Goal: Task Accomplishment & Management: Use online tool/utility

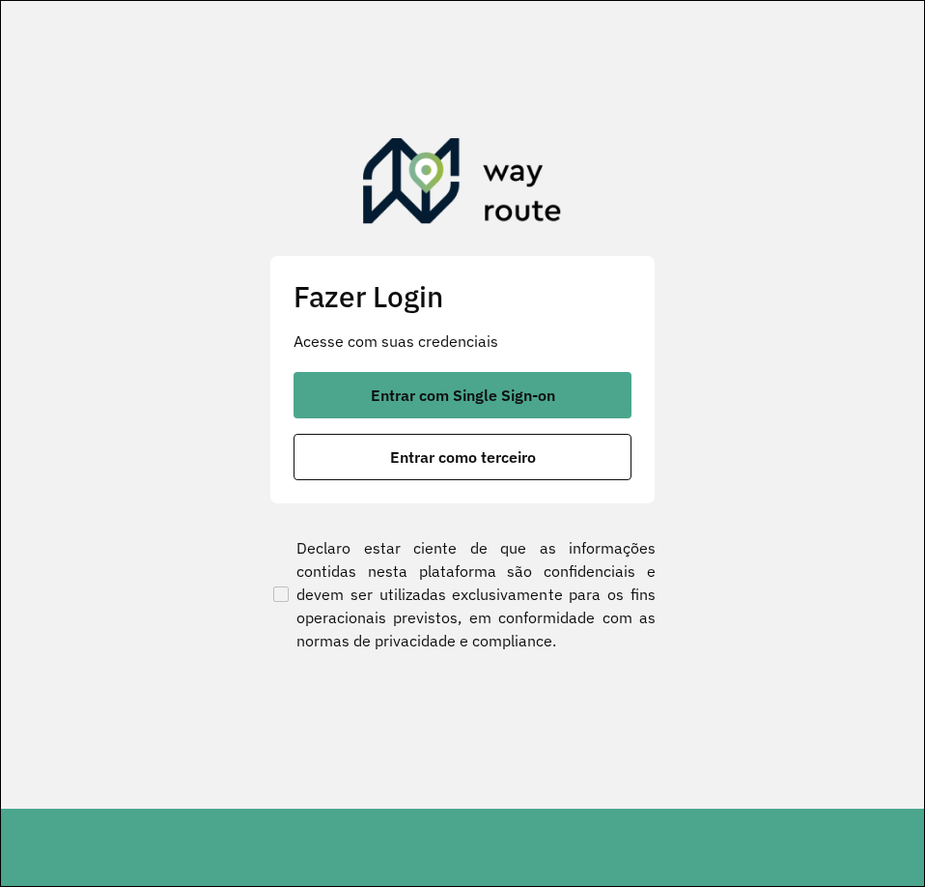
click at [506, 381] on button "Entrar com Single Sign-on" at bounding box center [463, 395] width 338 height 46
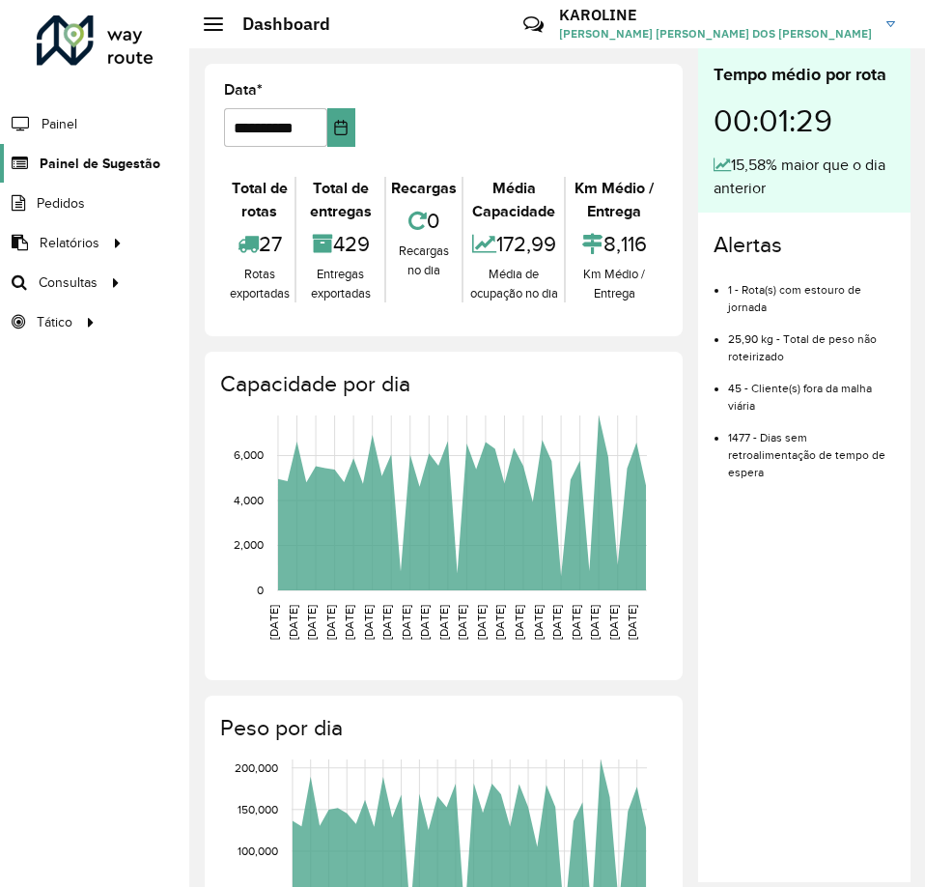
click at [109, 165] on span "Painel de Sugestão" at bounding box center [100, 164] width 121 height 20
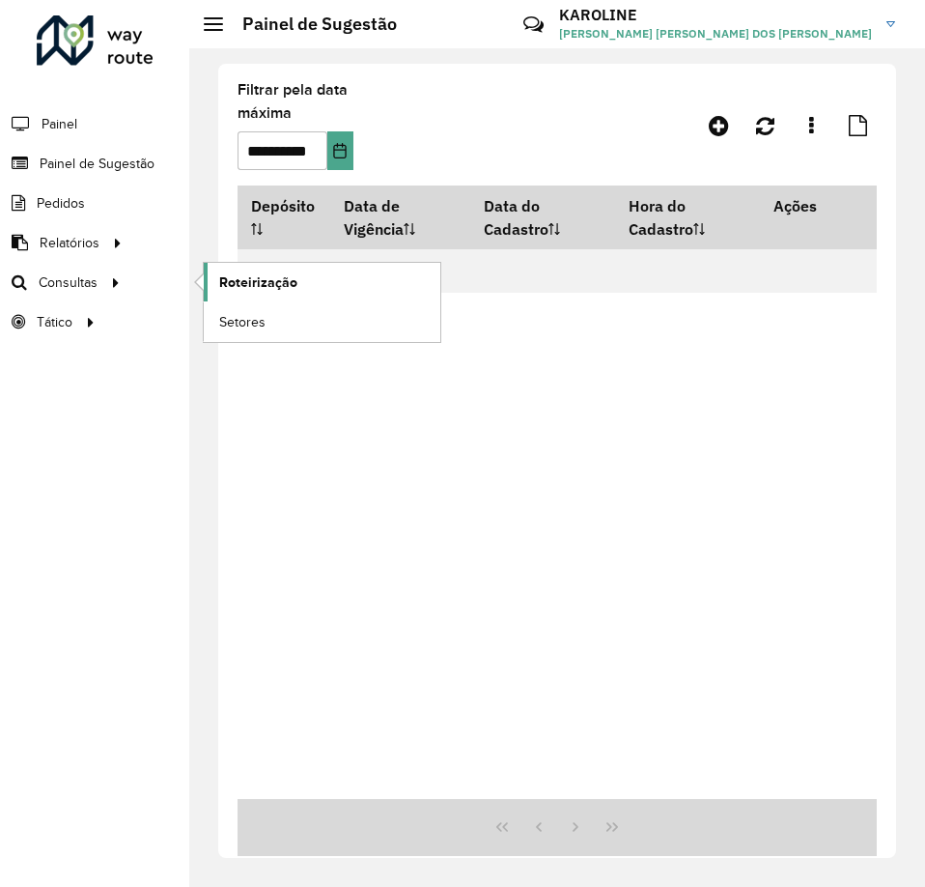
click at [261, 279] on span "Roteirização" at bounding box center [258, 282] width 78 height 20
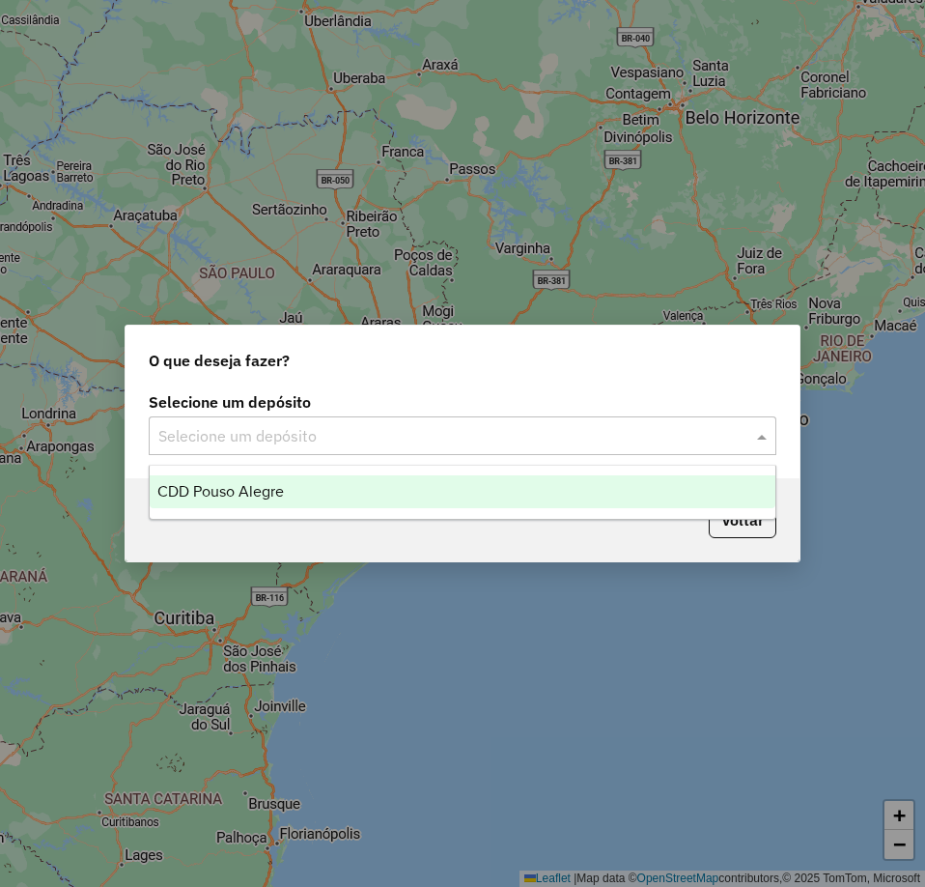
click at [356, 436] on input "text" at bounding box center [443, 436] width 570 height 23
click at [201, 493] on span "CDD Pouso Alegre" at bounding box center [220, 491] width 127 height 16
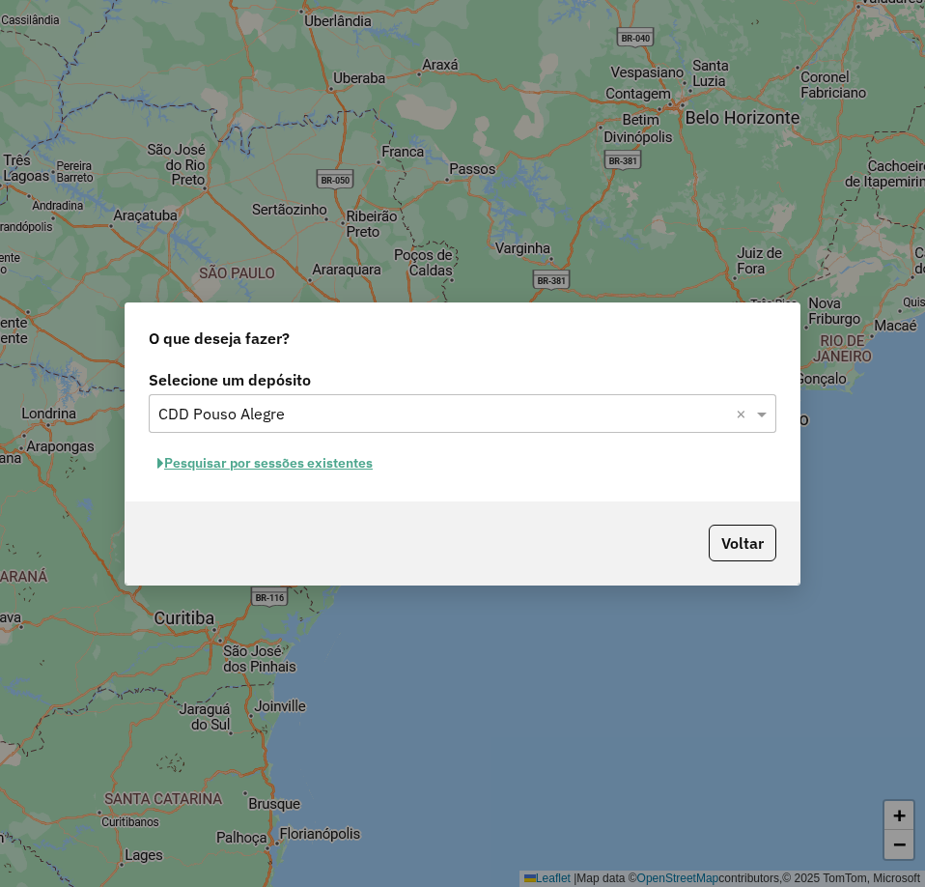
click at [241, 463] on button "Pesquisar por sessões existentes" at bounding box center [265, 463] width 233 height 30
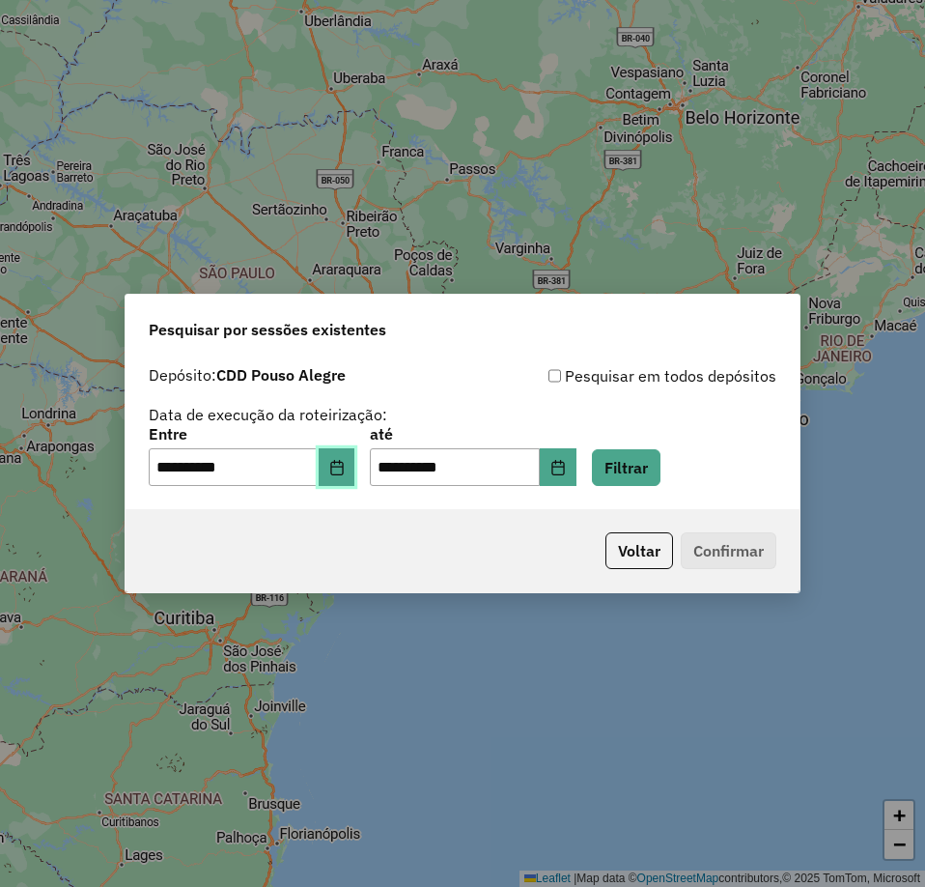
click at [338, 471] on button "Choose Date" at bounding box center [337, 467] width 37 height 39
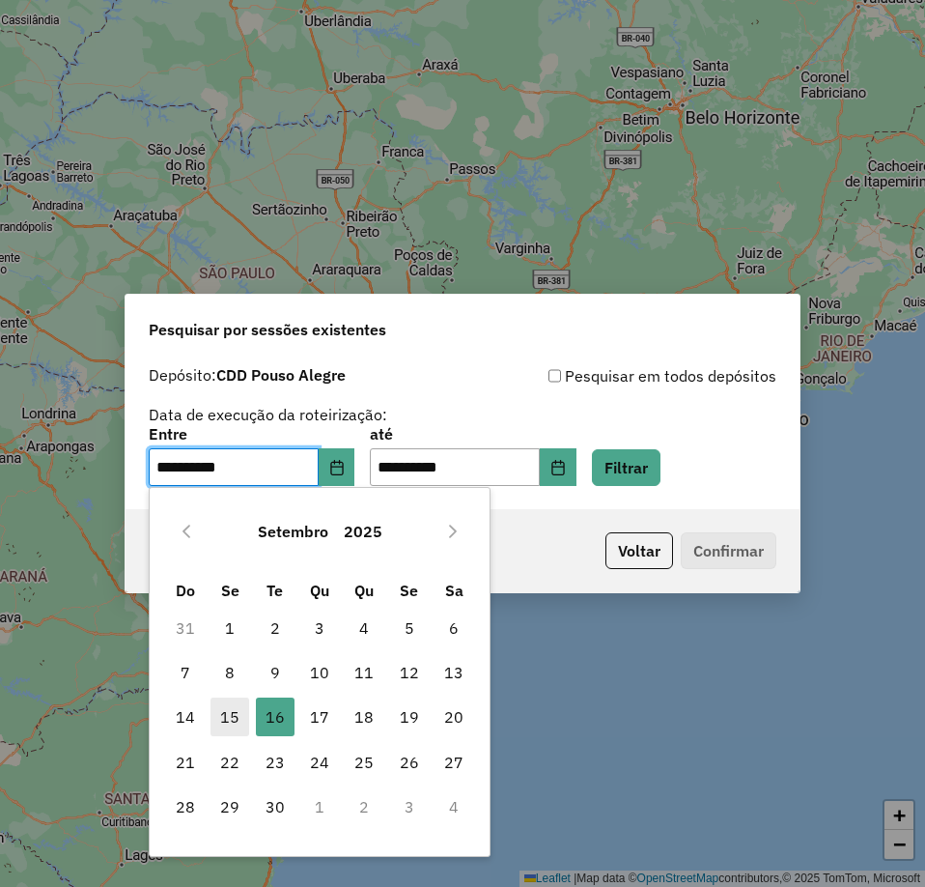
click at [224, 725] on span "15" at bounding box center [230, 716] width 39 height 39
type input "**********"
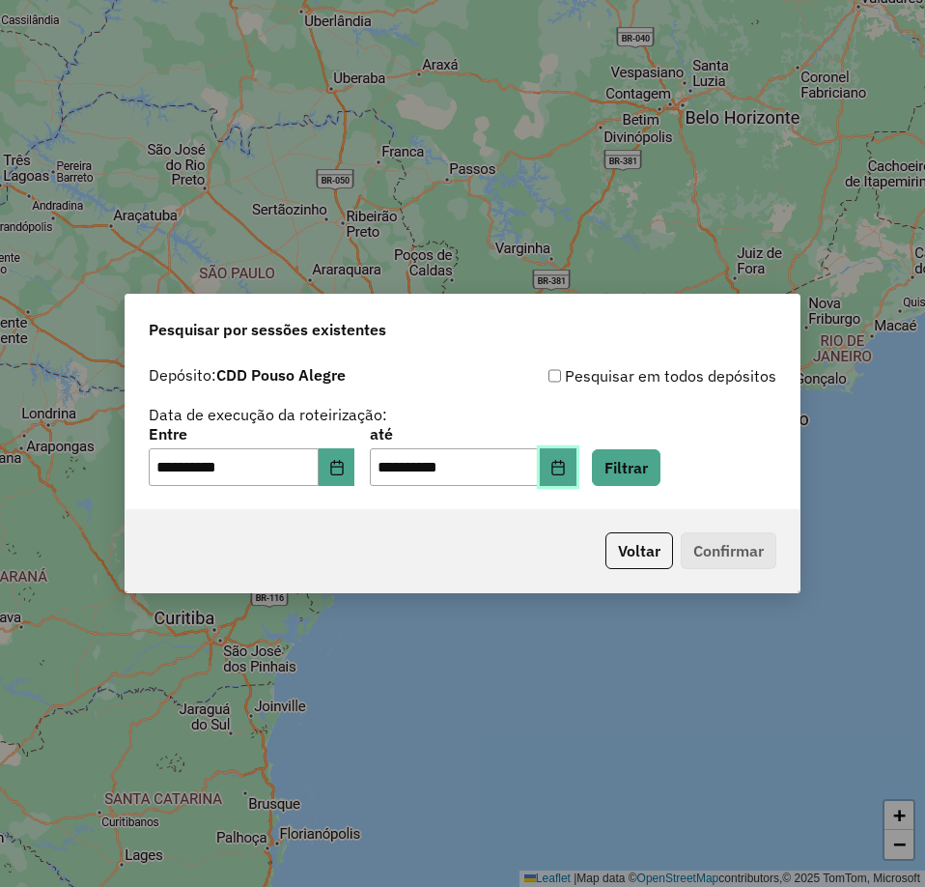
click at [566, 464] on icon "Choose Date" at bounding box center [558, 467] width 15 height 15
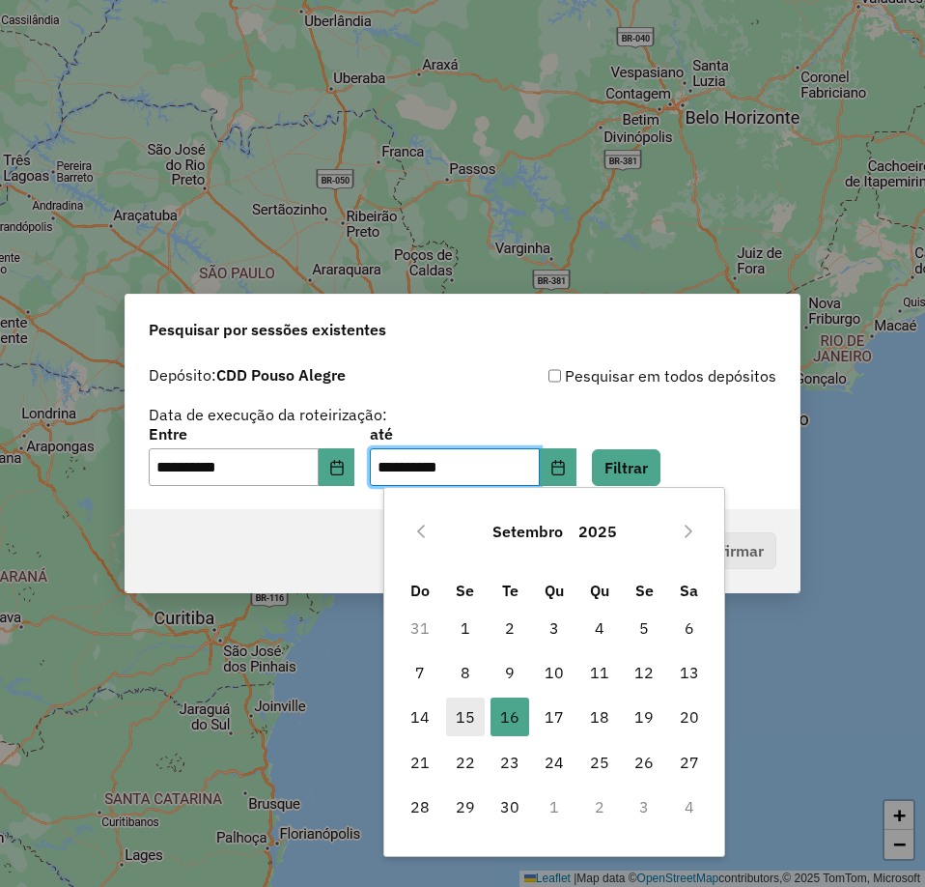
click at [457, 708] on span "15" at bounding box center [465, 716] width 39 height 39
type input "**********"
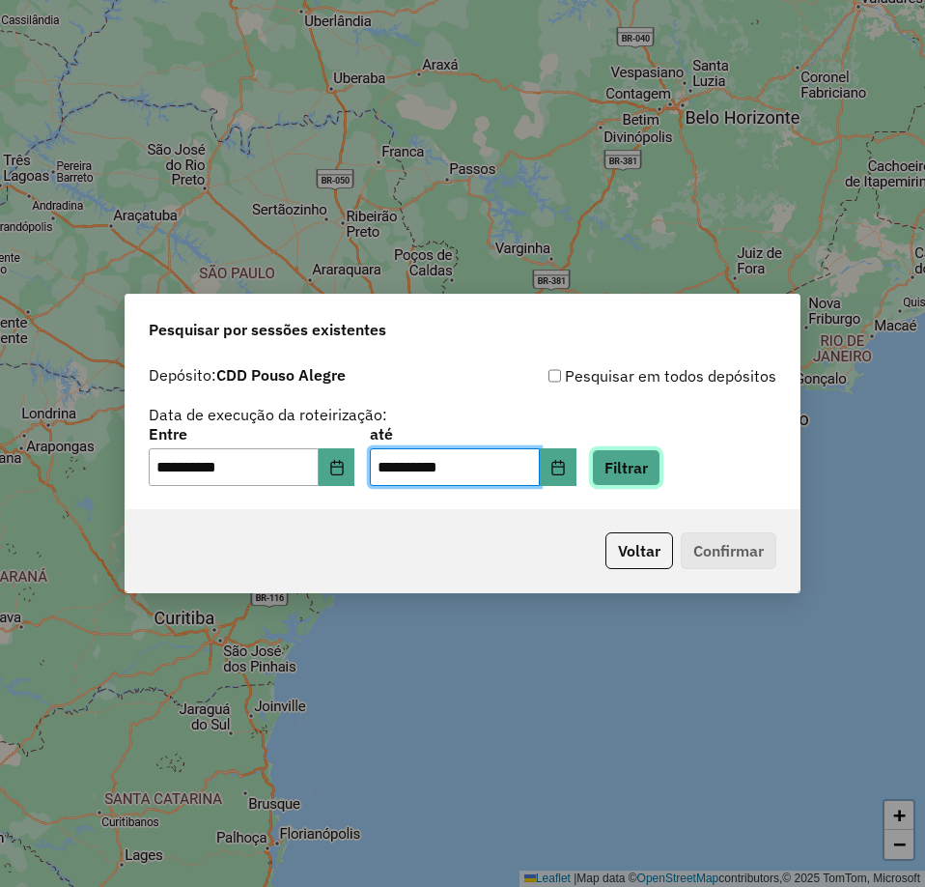
click at [636, 481] on button "Filtrar" at bounding box center [626, 467] width 69 height 37
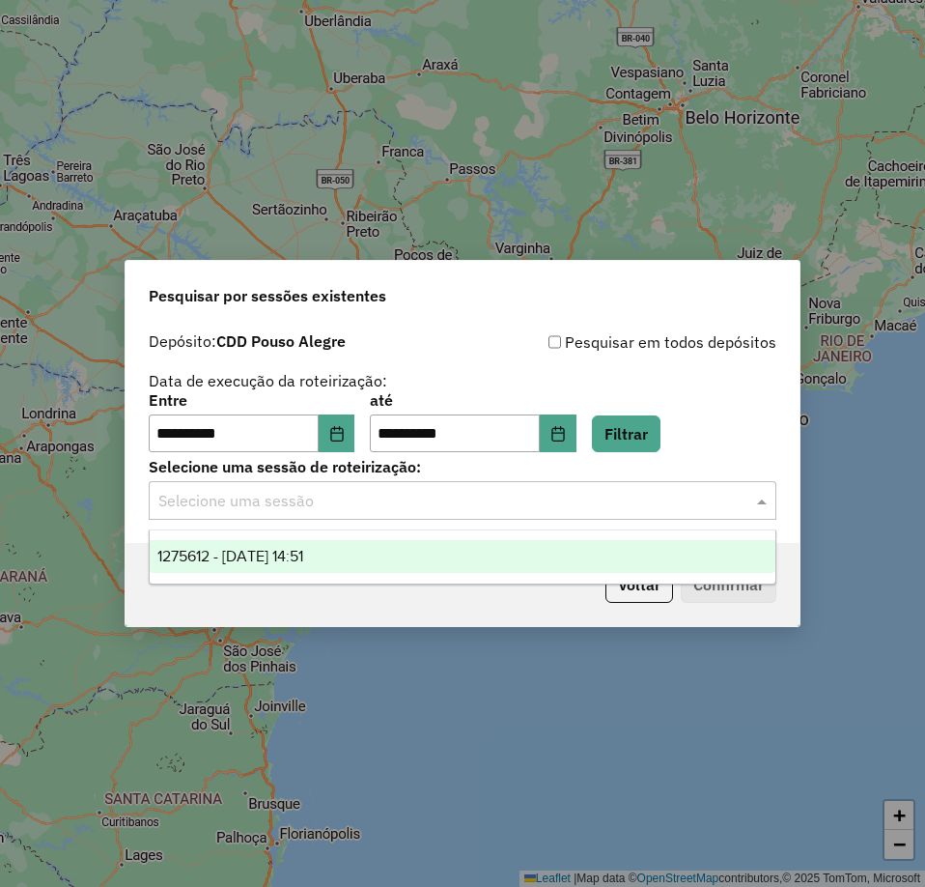
click at [645, 503] on input "text" at bounding box center [443, 501] width 570 height 23
click at [303, 562] on span "1275612 - 15/09/2025 14:51" at bounding box center [230, 556] width 146 height 16
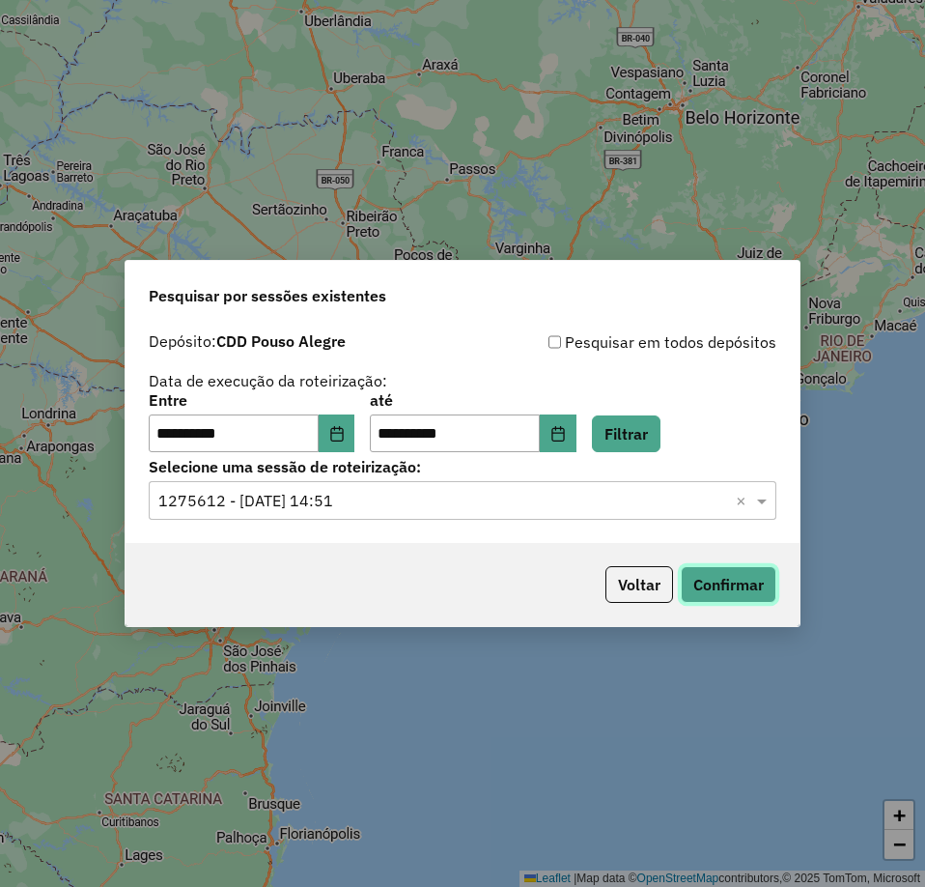
click at [747, 601] on button "Confirmar" at bounding box center [729, 584] width 96 height 37
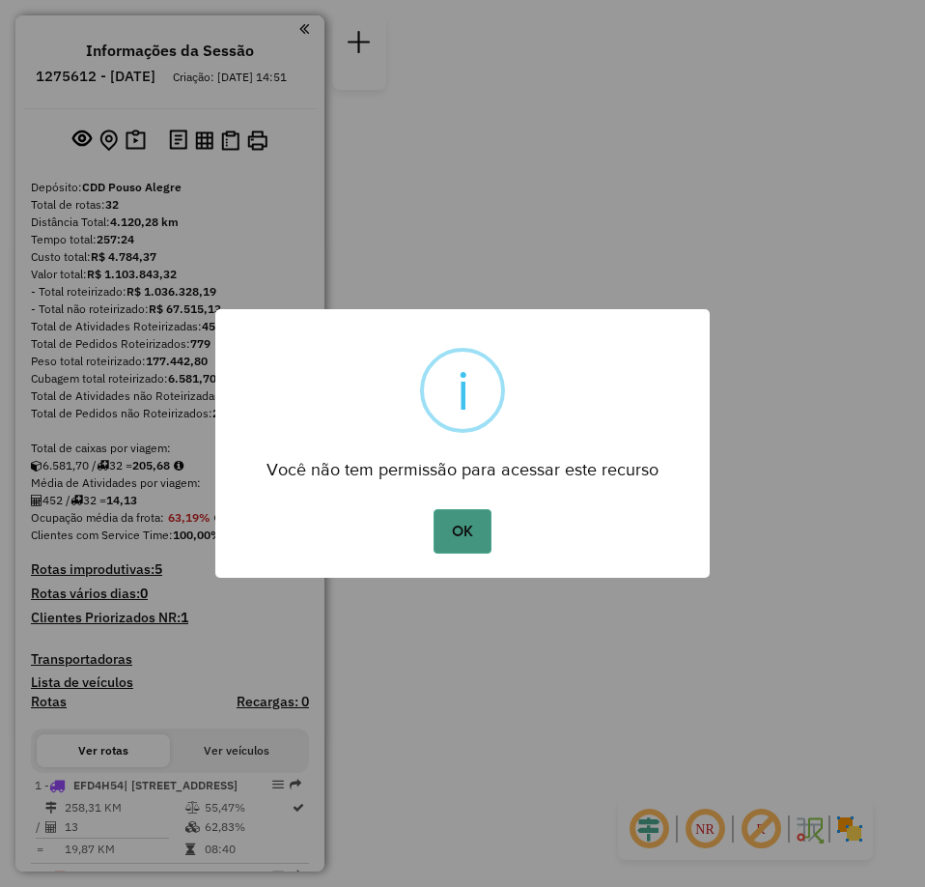
click at [467, 533] on button "OK" at bounding box center [462, 531] width 57 height 44
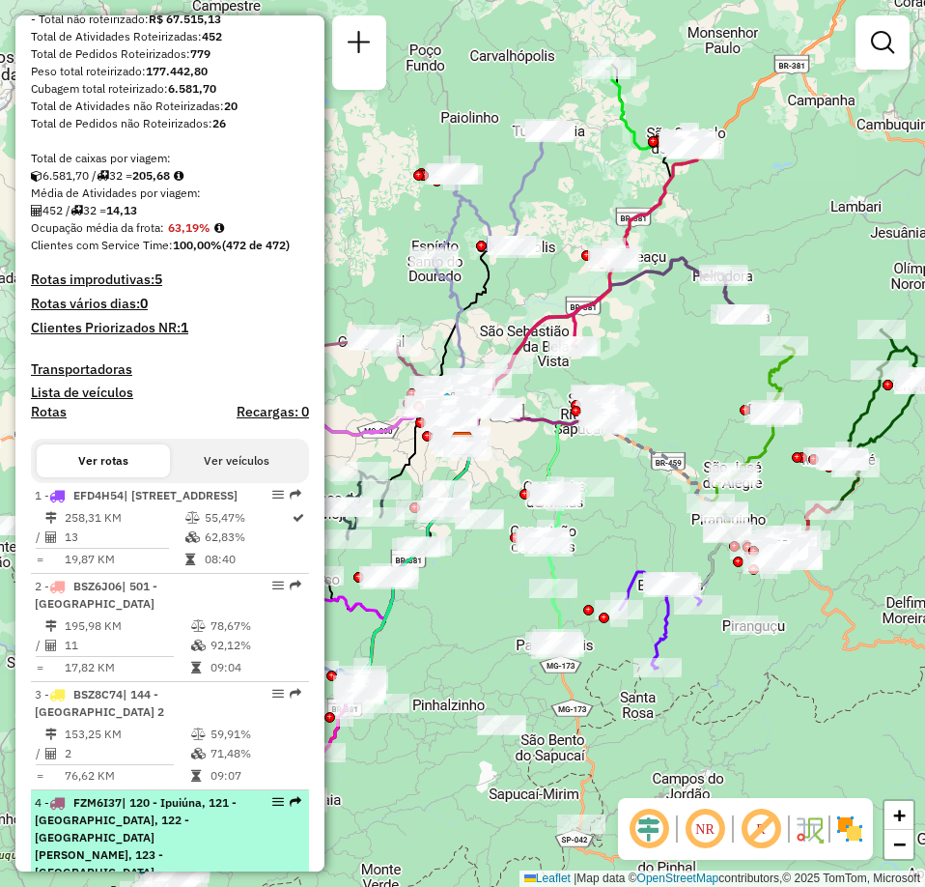
scroll to position [386, 0]
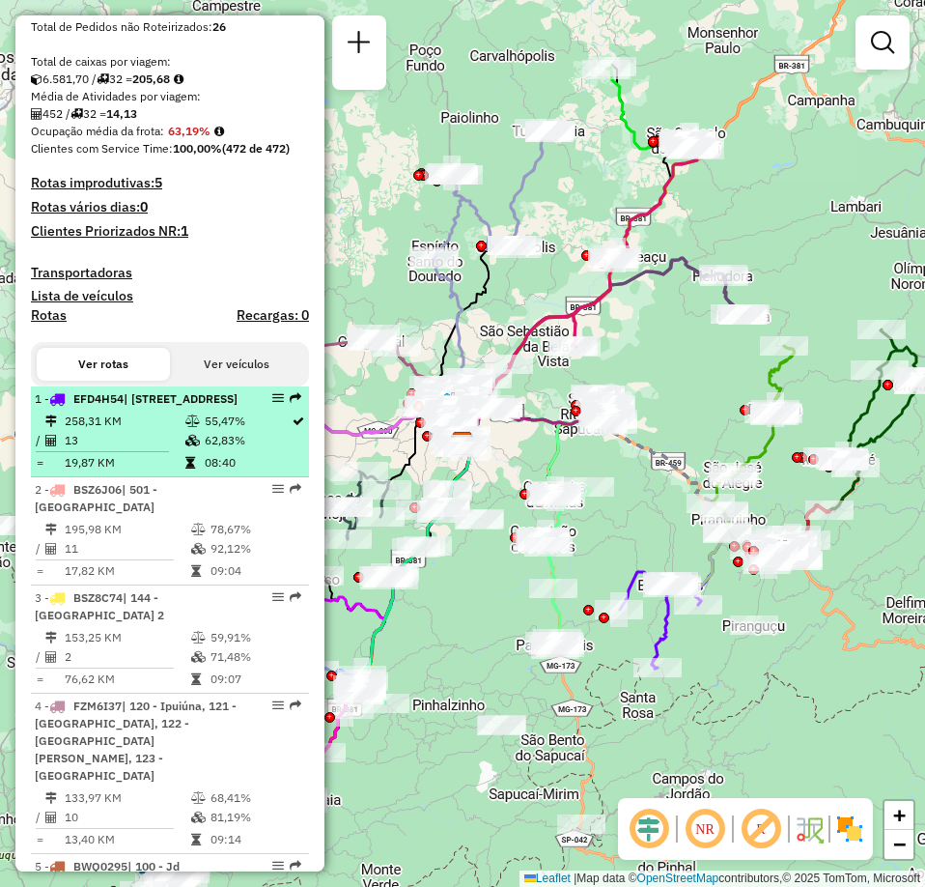
click at [272, 408] on div "1 - EFD4H54 | 505 - Sao Jose do Alegre, 509 - Brazópolis" at bounding box center [170, 398] width 270 height 17
select select "**********"
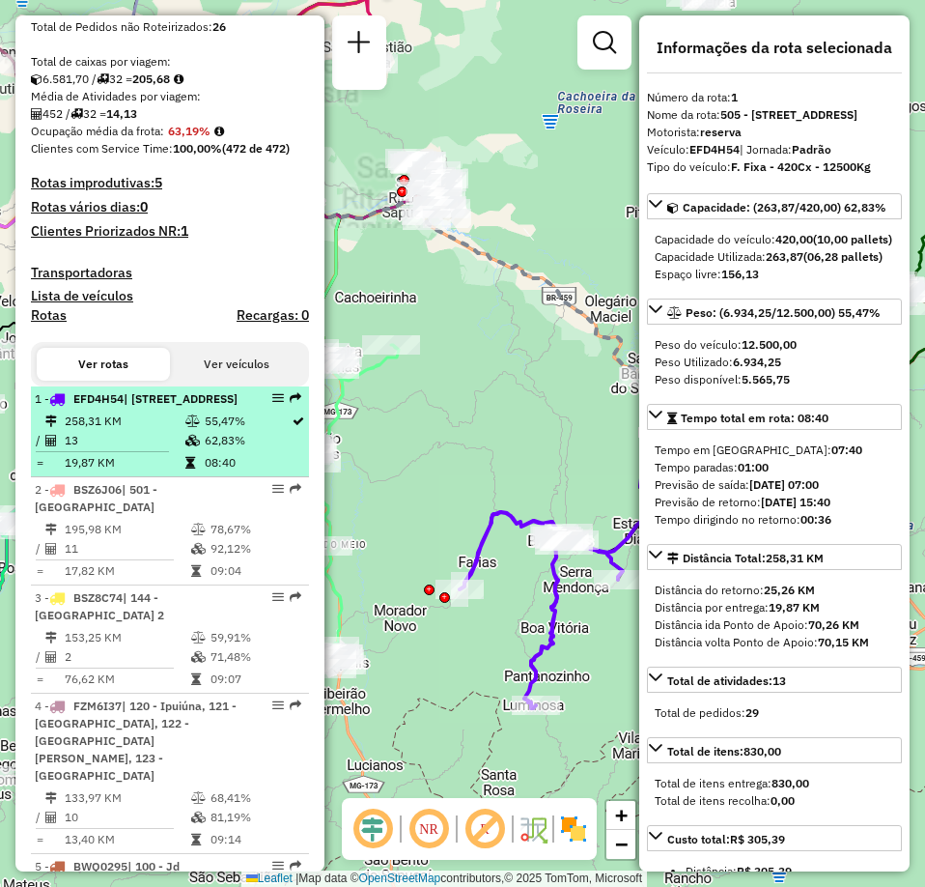
click at [272, 404] on em at bounding box center [278, 398] width 12 height 12
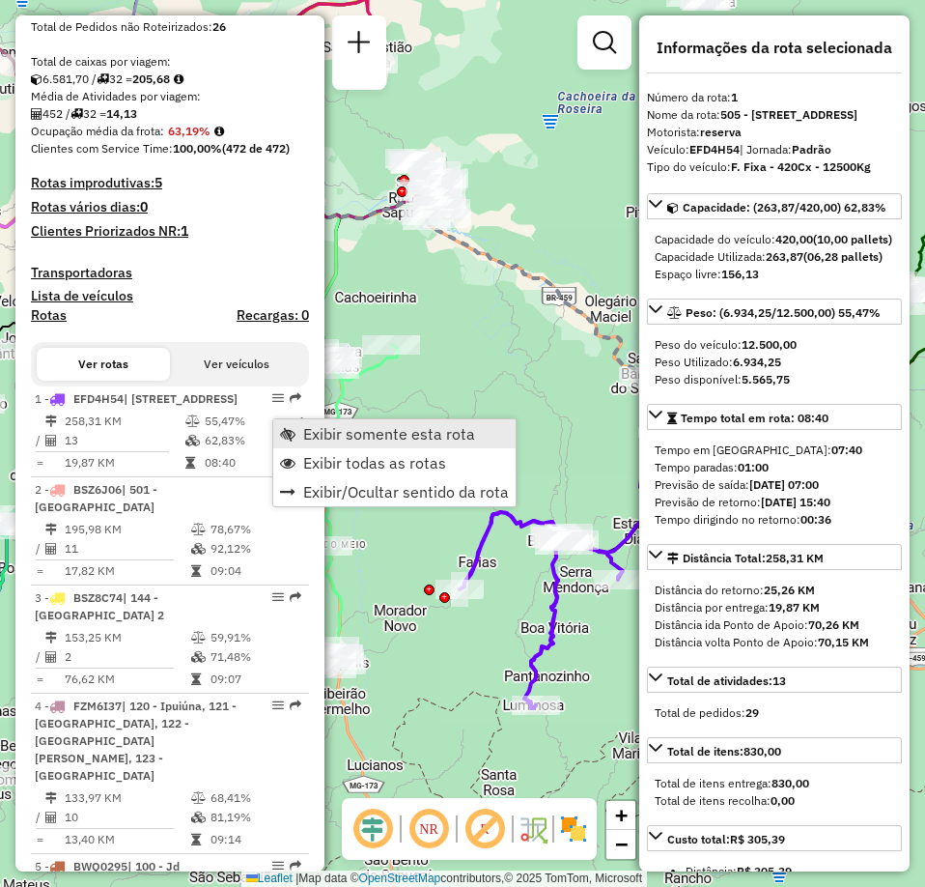
click at [376, 431] on span "Exibir somente esta rota" at bounding box center [389, 433] width 172 height 15
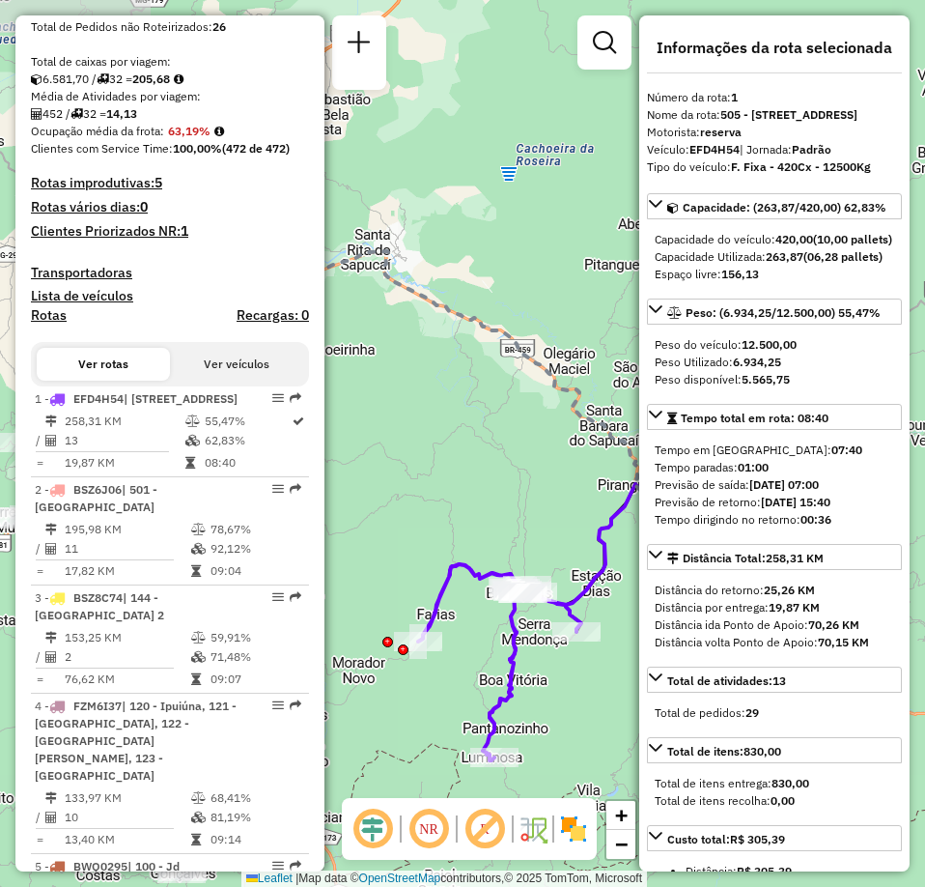
drag, startPoint x: 451, startPoint y: 644, endPoint x: 410, endPoint y: 697, distance: 66.7
click at [410, 697] on div "Janela de atendimento Grade de atendimento Capacidade Transportadoras Veículos …" at bounding box center [462, 443] width 925 height 887
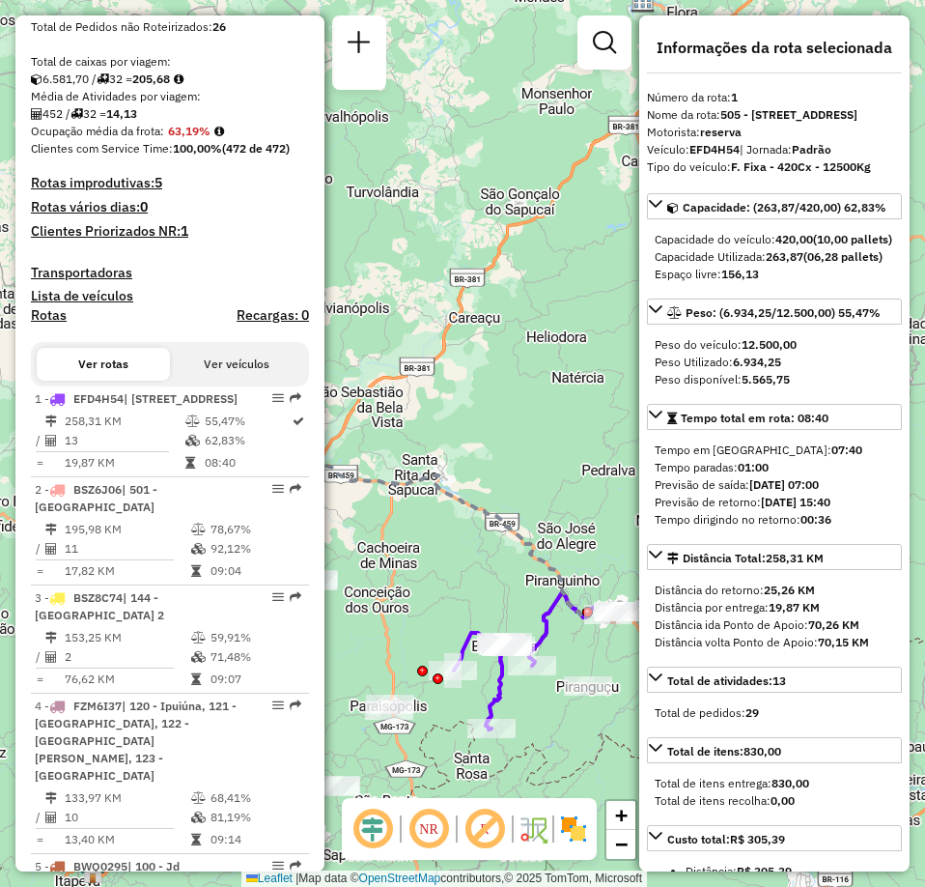
drag, startPoint x: 518, startPoint y: 702, endPoint x: 547, endPoint y: 708, distance: 29.6
click at [547, 708] on div "Janela de atendimento Grade de atendimento Capacidade Transportadoras Veículos …" at bounding box center [462, 443] width 925 height 887
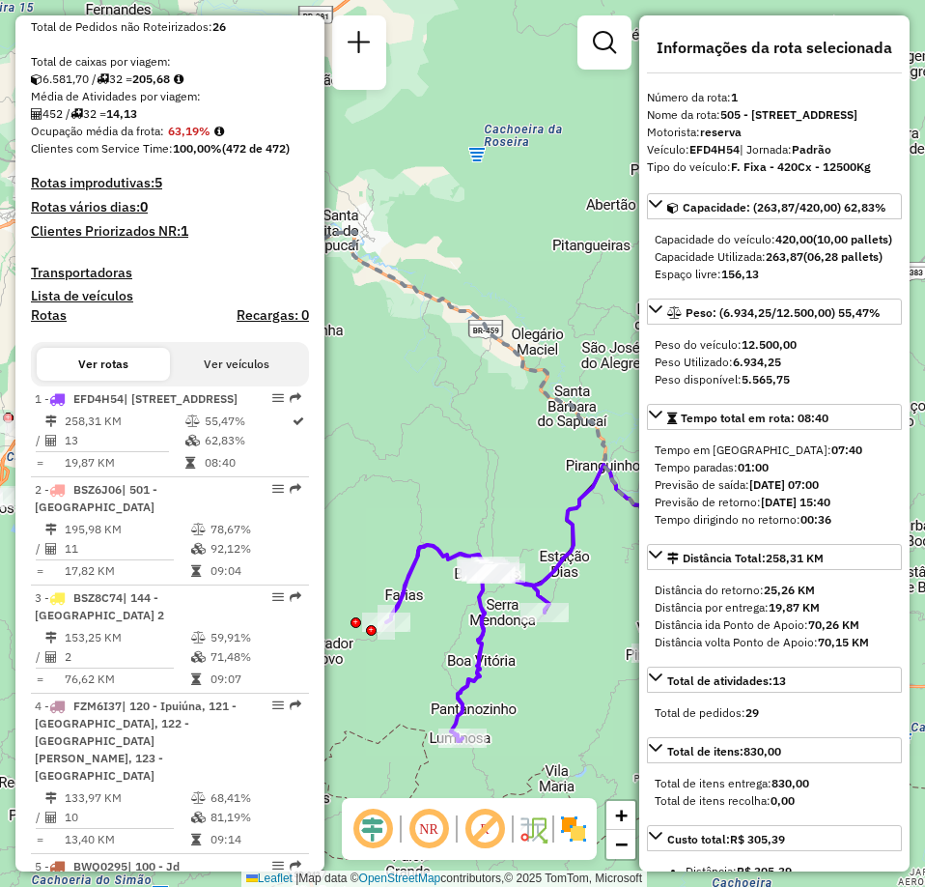
drag, startPoint x: 540, startPoint y: 689, endPoint x: 549, endPoint y: 676, distance: 15.3
click at [549, 676] on div "Janela de atendimento Grade de atendimento Capacidade Transportadoras Veículos …" at bounding box center [462, 443] width 925 height 887
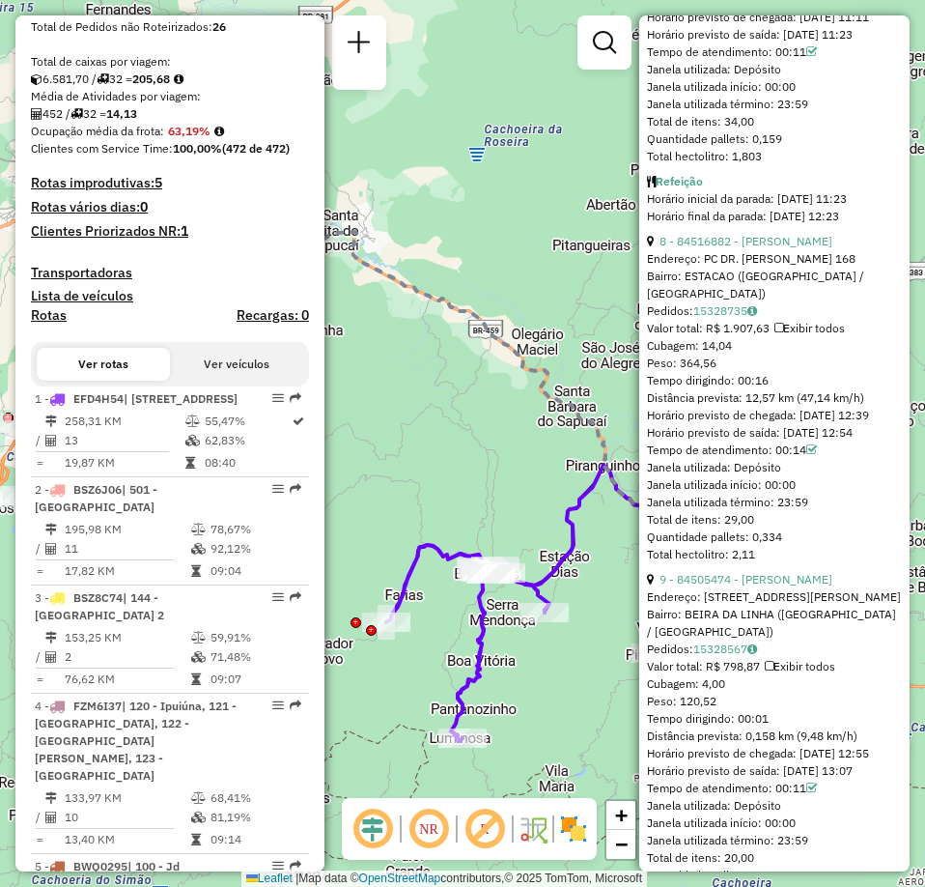
scroll to position [3188, 0]
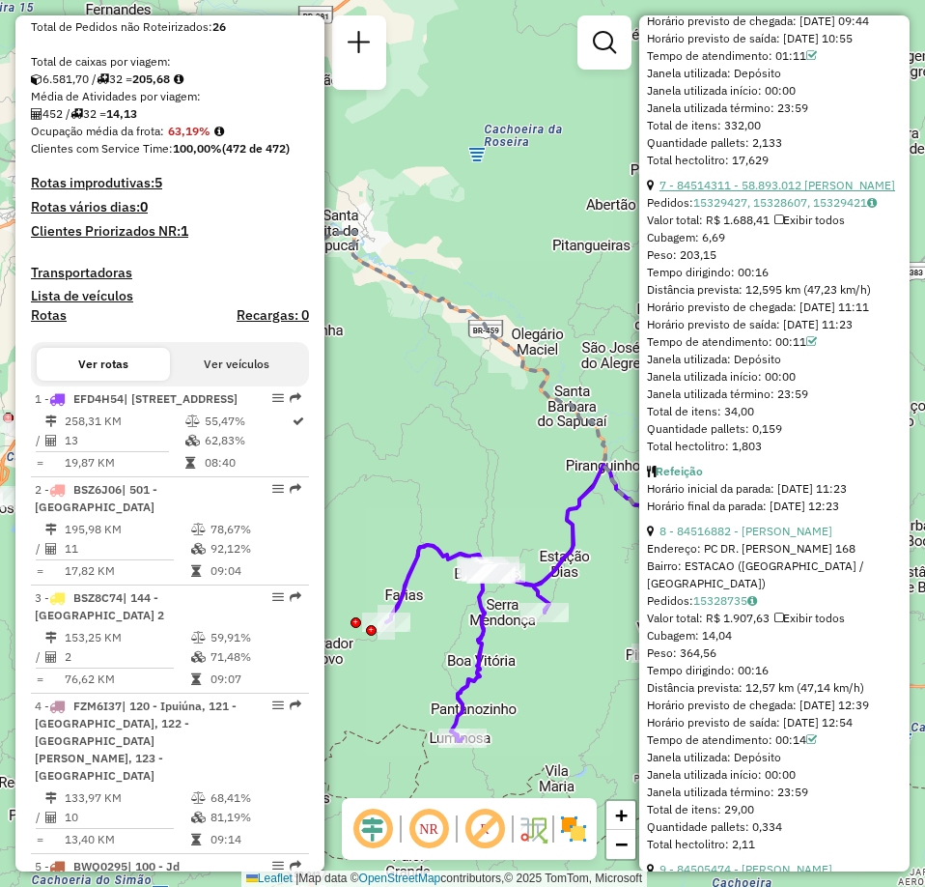
click at [729, 192] on link "7 - 84514311 - 58.893.012 ANA D ARC DE SOUZA QUEIROGA" at bounding box center [778, 185] width 236 height 14
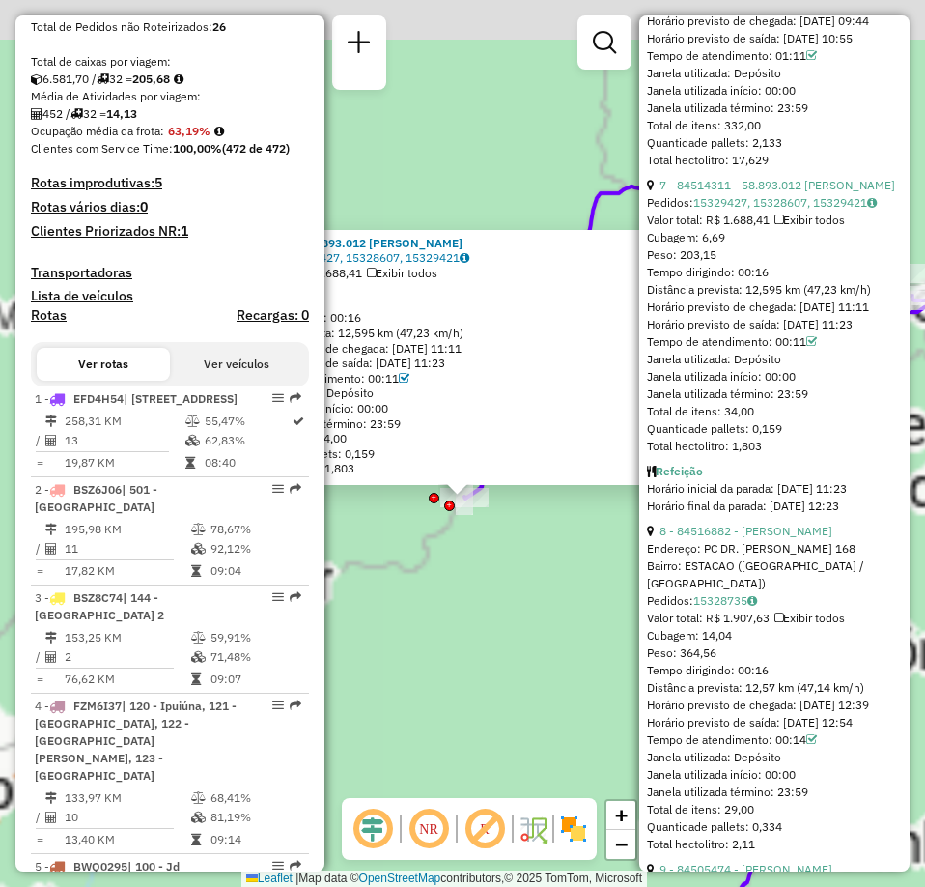
drag, startPoint x: 465, startPoint y: 476, endPoint x: 490, endPoint y: 643, distance: 169.0
click at [490, 643] on div "84514311 - 58.893.012 ANA D ARC DE SOUZA QUEIROGA Pedidos: 15329427, 15328607, …" at bounding box center [462, 443] width 925 height 887
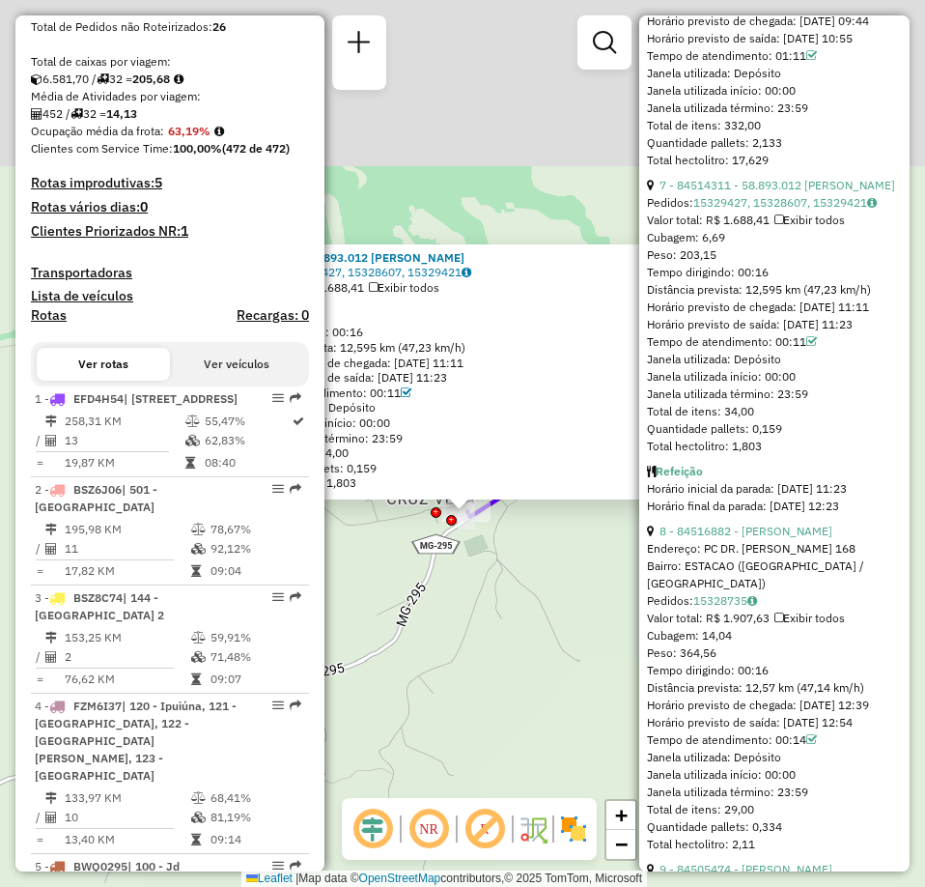
drag, startPoint x: 480, startPoint y: 491, endPoint x: 524, endPoint y: 708, distance: 221.7
click at [524, 708] on div "84514311 - 58.893.012 ANA D ARC DE SOUZA QUEIROGA Pedidos: 15329427, 15328607, …" at bounding box center [462, 443] width 925 height 887
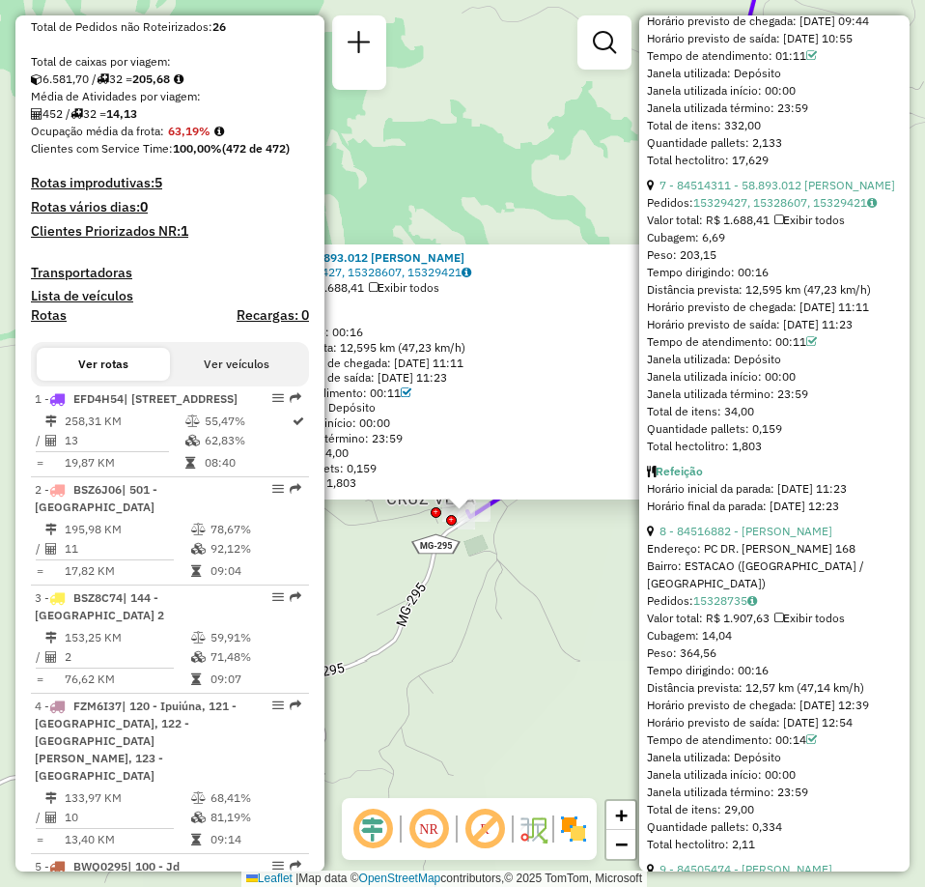
drag, startPoint x: 563, startPoint y: 292, endPoint x: 581, endPoint y: 235, distance: 59.6
click at [581, 235] on div "84514311 - 58.893.012 ANA D ARC DE SOUZA QUEIROGA Pedidos: 15329427, 15328607, …" at bounding box center [462, 443] width 925 height 887
click at [616, 268] on div "Pedidos: 15329427, 15328607, 15329421" at bounding box center [460, 272] width 436 height 15
click at [623, 258] on div "84514311 - 58.893.012 ANA D ARC DE SOUZA QUEIROGA" at bounding box center [460, 257] width 436 height 15
drag, startPoint x: 600, startPoint y: 276, endPoint x: 553, endPoint y: 283, distance: 47.8
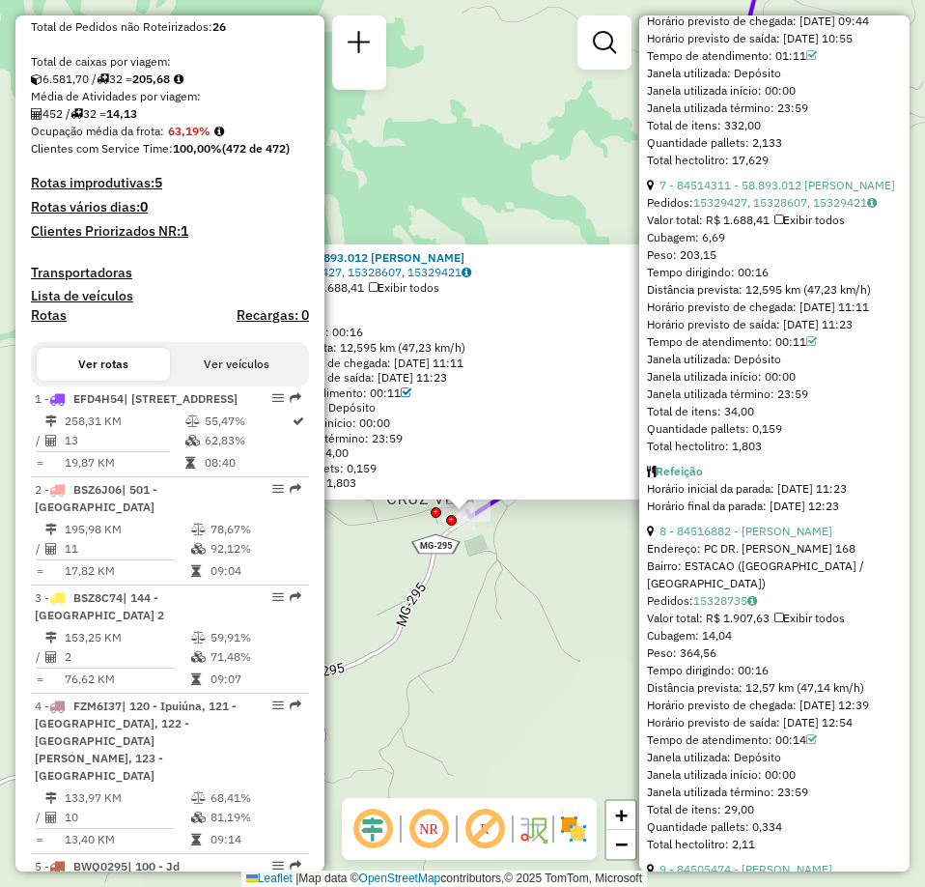
click at [553, 283] on div "84514311 - 58.893.012 ANA D ARC DE SOUZA QUEIROGA Pedidos: 15329427, 15328607, …" at bounding box center [460, 371] width 436 height 242
drag, startPoint x: 611, startPoint y: 261, endPoint x: 626, endPoint y: 239, distance: 26.5
click at [620, 244] on div "84514311 - 58.893.012 ANA D ARC DE SOUZA QUEIROGA Pedidos: 15329427, 15328607, …" at bounding box center [459, 372] width 447 height 256
click at [629, 277] on div "Pedidos: 15329427, 15328607, 15329421" at bounding box center [460, 272] width 436 height 15
click at [475, 105] on div "84514311 - 58.893.012 ANA D ARC DE SOUZA QUEIROGA Pedidos: 15329427, 15328607, …" at bounding box center [462, 443] width 925 height 887
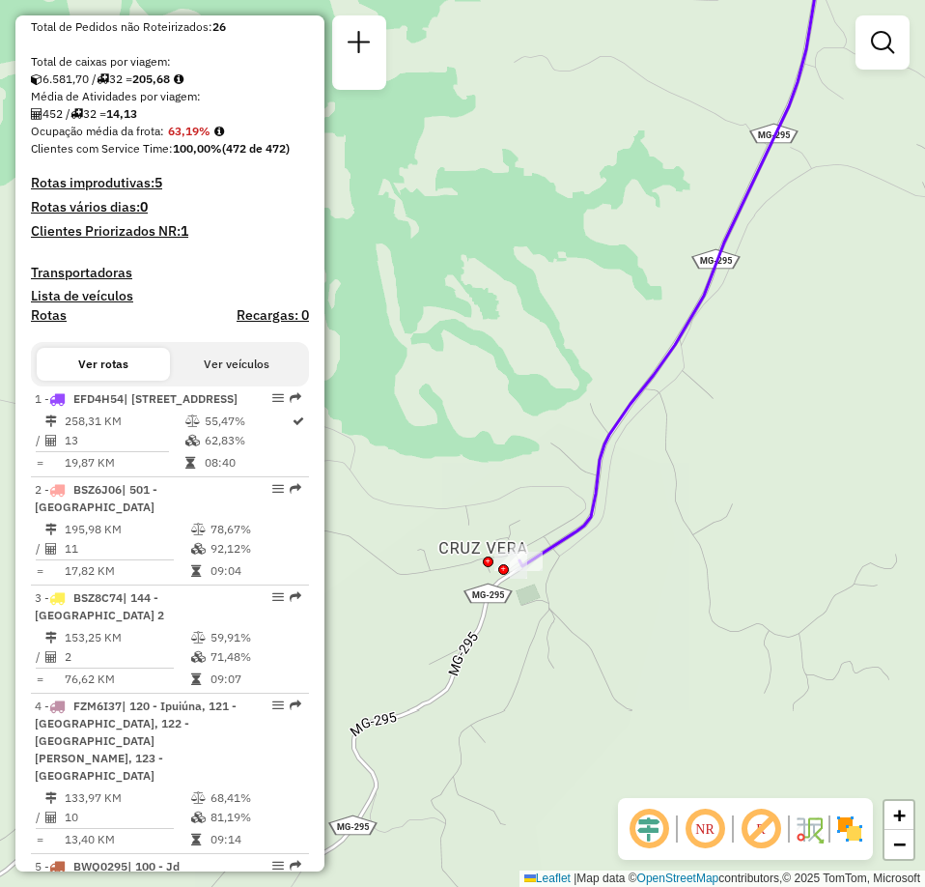
drag, startPoint x: 517, startPoint y: 522, endPoint x: 576, endPoint y: 577, distance: 80.7
click at [576, 577] on div "Janela de atendimento Grade de atendimento Capacidade Transportadoras Veículos …" at bounding box center [462, 443] width 925 height 887
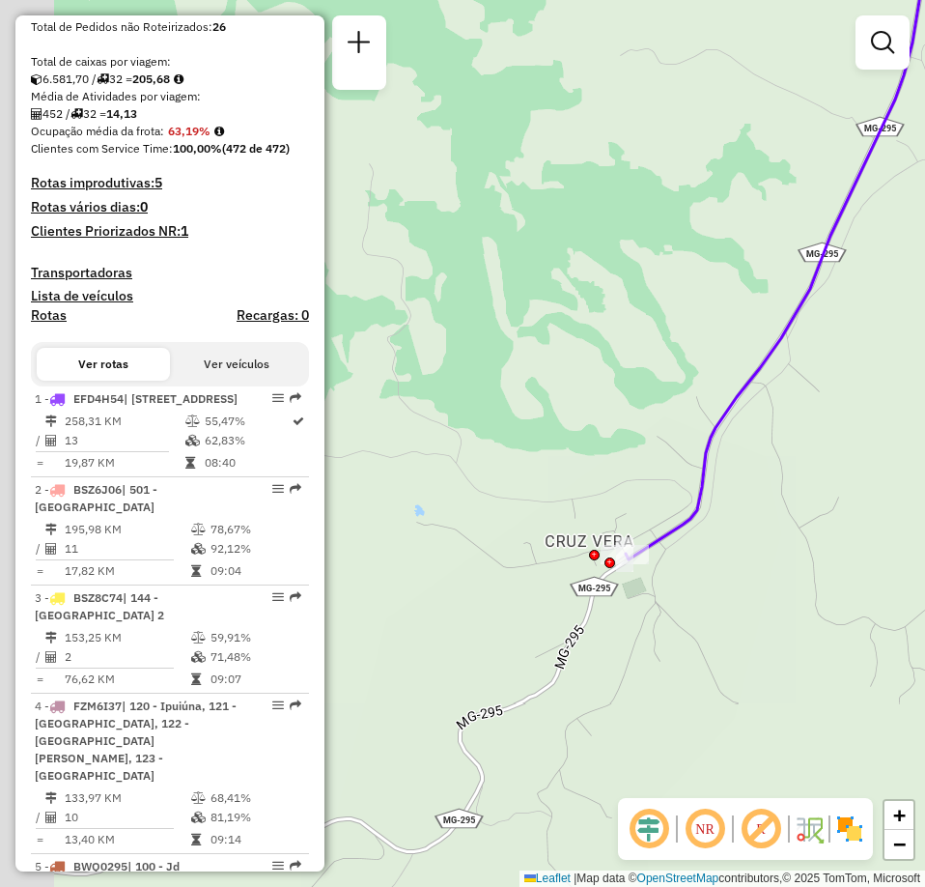
drag, startPoint x: 601, startPoint y: 586, endPoint x: 702, endPoint y: 573, distance: 102.3
click at [702, 573] on div "Janela de atendimento Grade de atendimento Capacidade Transportadoras Veículos …" at bounding box center [462, 443] width 925 height 887
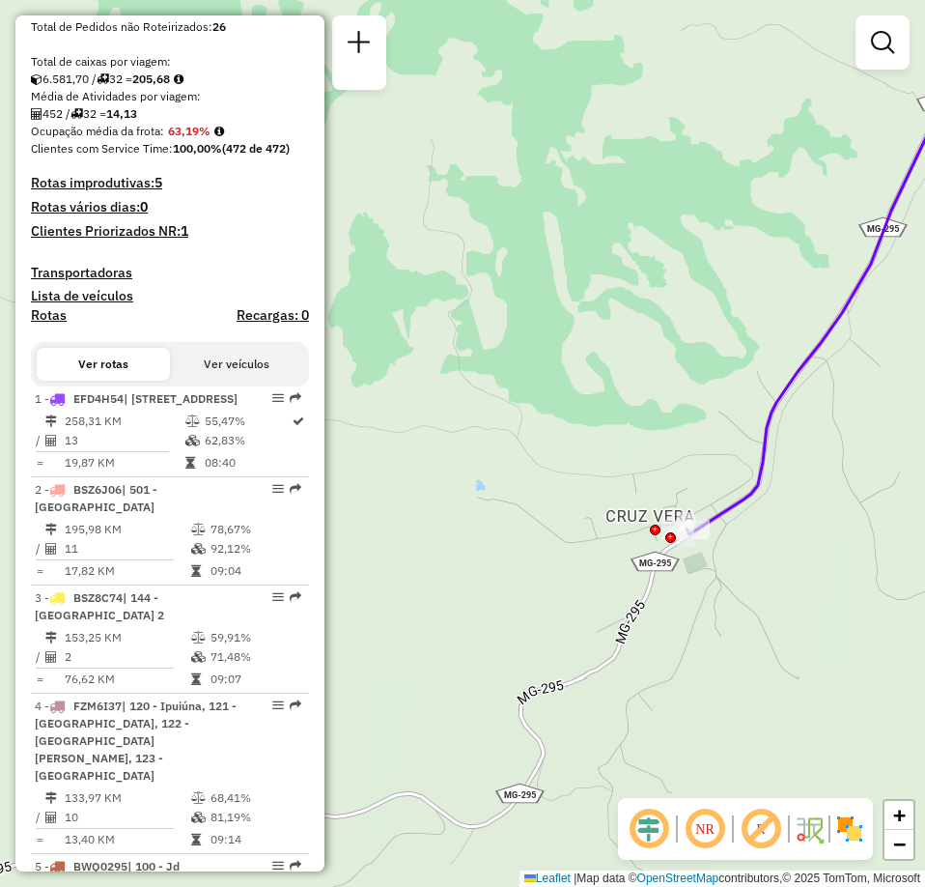
drag, startPoint x: 701, startPoint y: 621, endPoint x: 760, endPoint y: 597, distance: 63.7
click at [760, 597] on div "Janela de atendimento Grade de atendimento Capacidade Transportadoras Veículos …" at bounding box center [462, 443] width 925 height 887
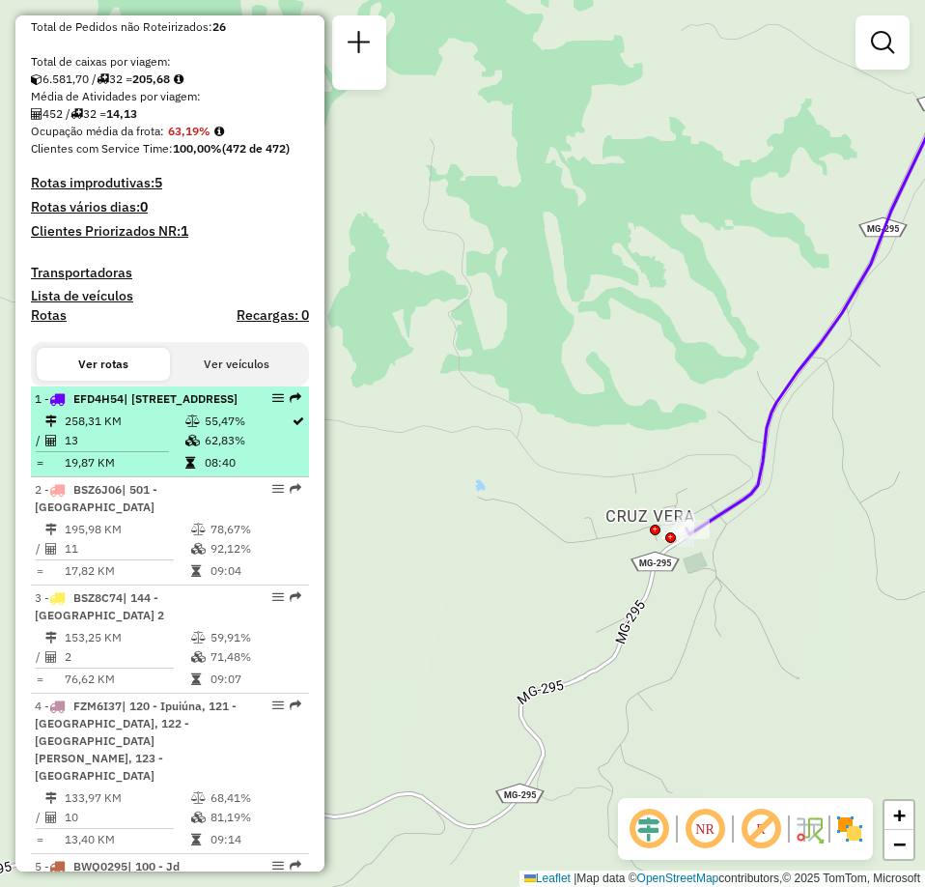
click at [277, 404] on em at bounding box center [278, 398] width 12 height 12
select select "**********"
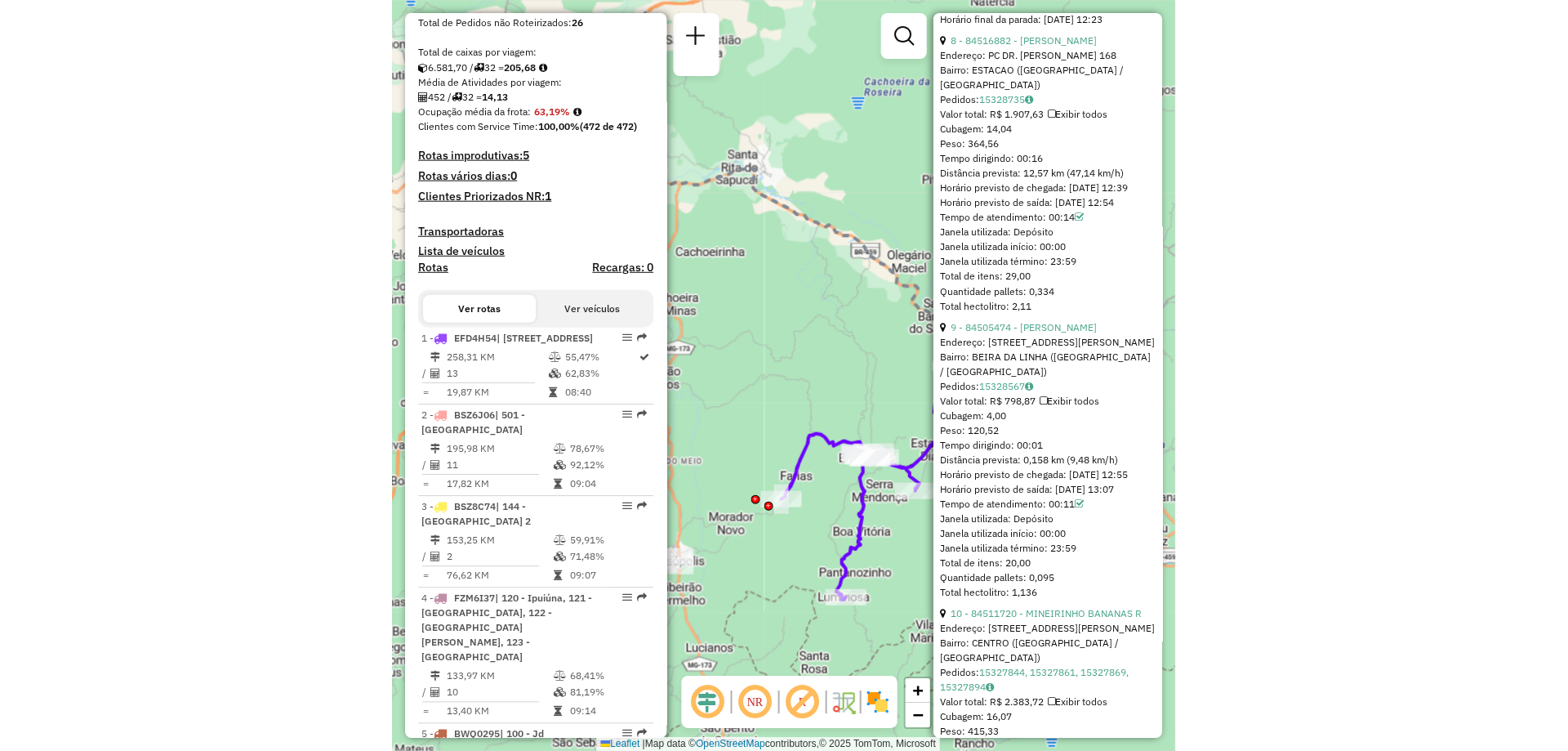
scroll to position [3268, 0]
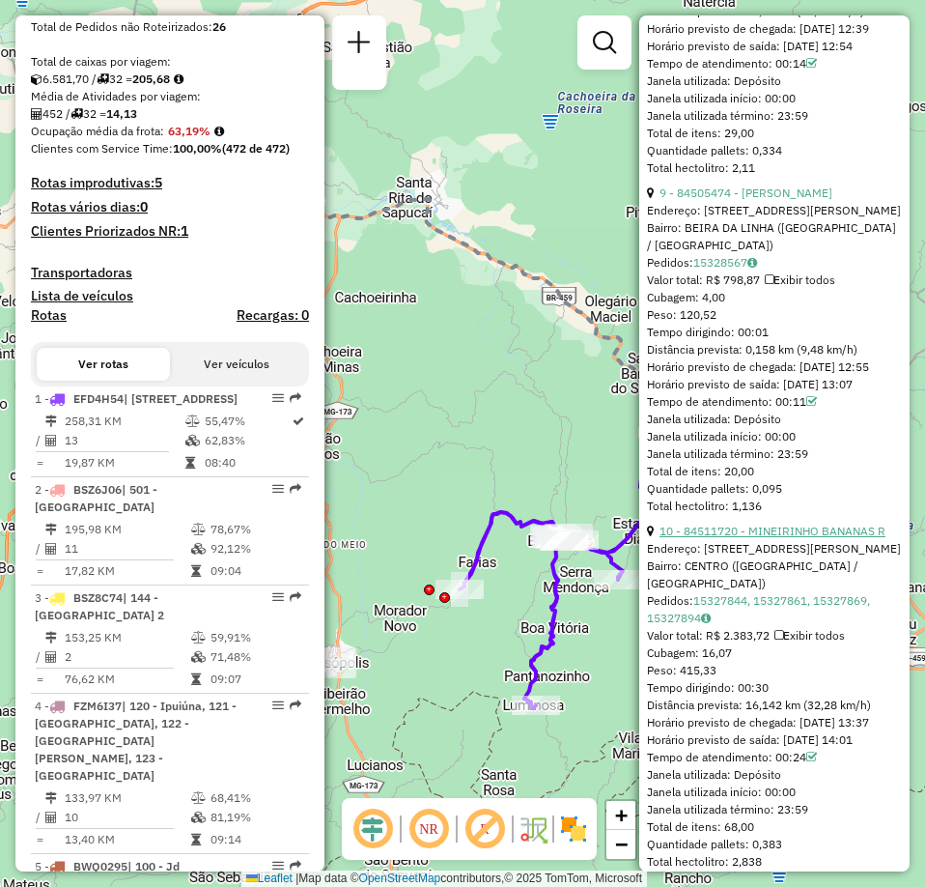
click at [813, 538] on link "10 - 84511720 - MINEIRINHO BANANAS R" at bounding box center [773, 531] width 226 height 14
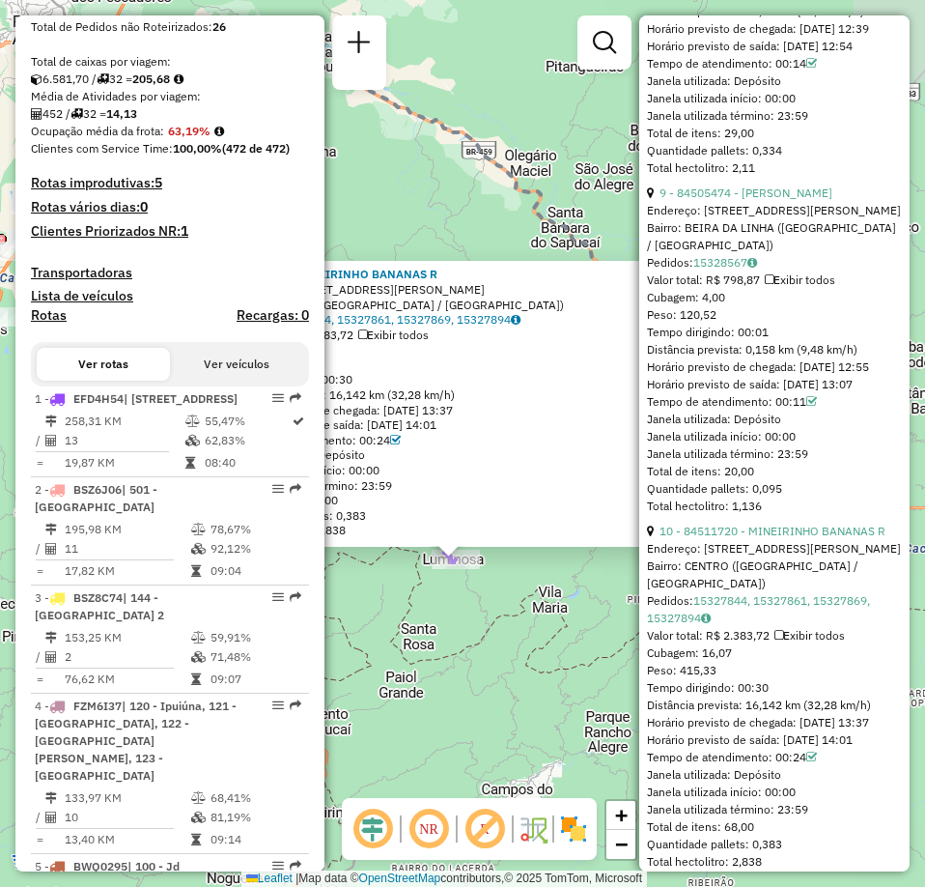
drag, startPoint x: 465, startPoint y: 490, endPoint x: 458, endPoint y: 605, distance: 115.2
click at [458, 607] on div "84511720 - MINEIRINHO BANANAS R Endereço: RUA JOSE ALBANO 16 Bairro: CENTRO (BR…" at bounding box center [462, 443] width 925 height 887
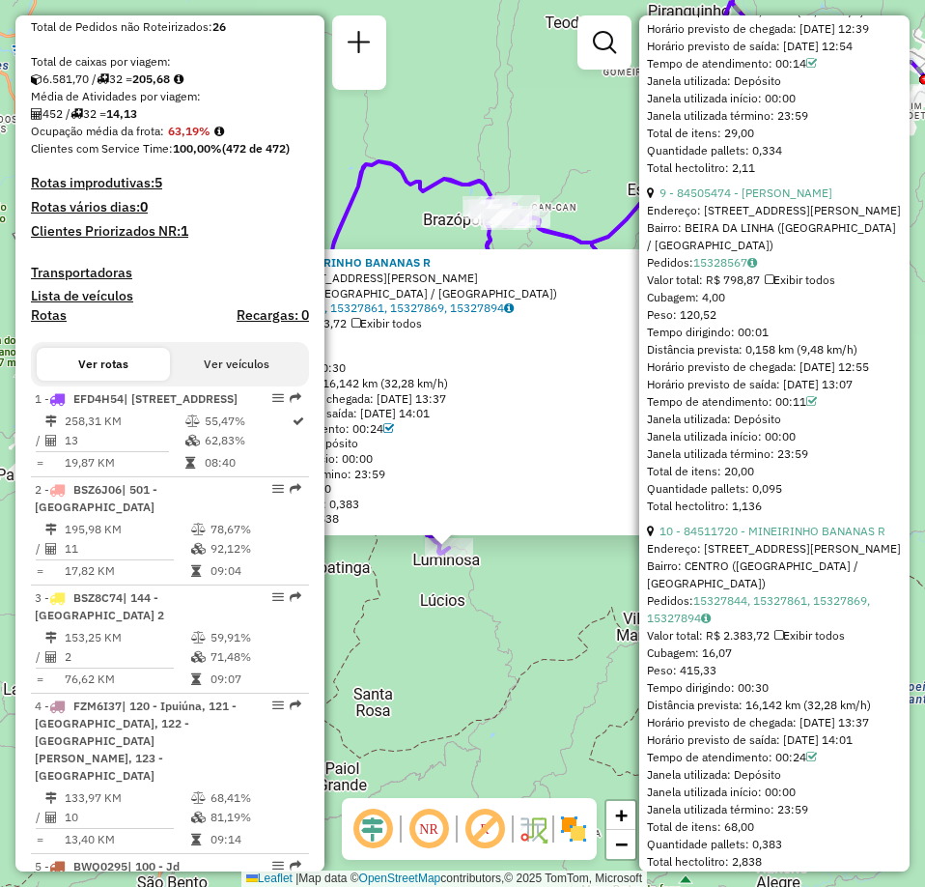
drag, startPoint x: 534, startPoint y: 361, endPoint x: 513, endPoint y: 371, distance: 23.3
click at [513, 371] on div "Tempo dirigindo: 00:30" at bounding box center [442, 367] width 436 height 15
drag, startPoint x: 543, startPoint y: 261, endPoint x: 474, endPoint y: 254, distance: 68.9
click at [474, 254] on div "84511720 - MINEIRINHO BANANAS R Endereço: RUA JOSE ALBANO 16 Bairro: CENTRO (BR…" at bounding box center [441, 392] width 447 height 286
drag, startPoint x: 557, startPoint y: 267, endPoint x: 518, endPoint y: 284, distance: 43.3
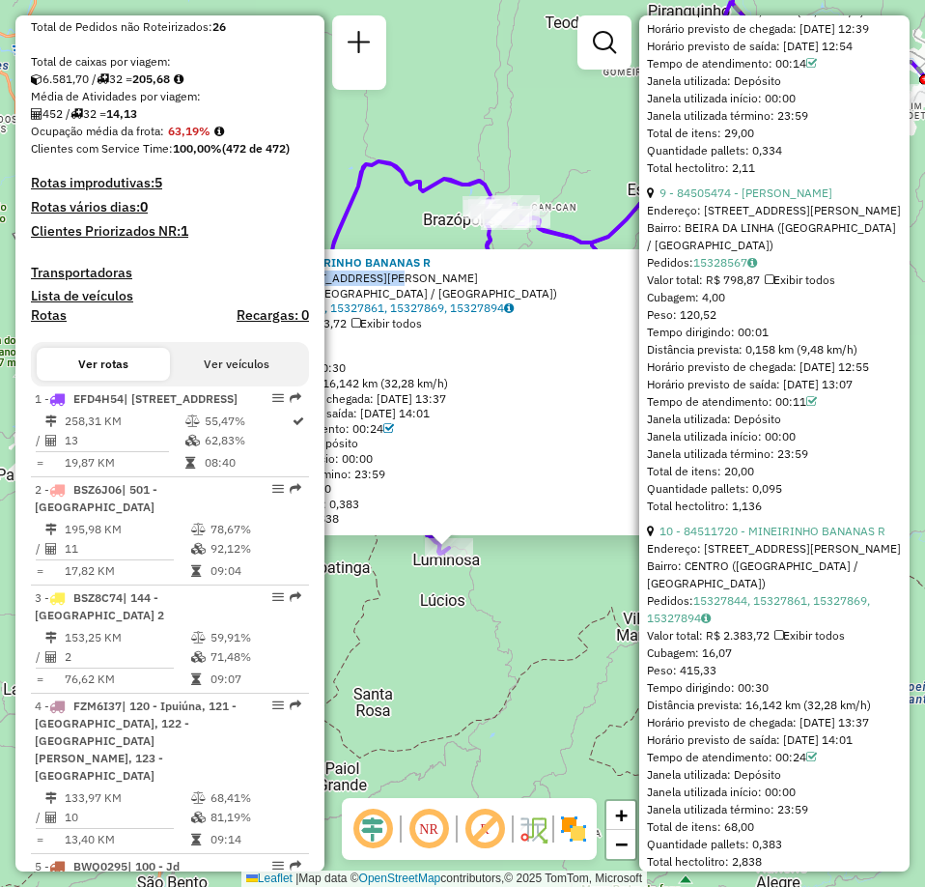
click at [518, 284] on div "84511720 - MINEIRINHO BANANAS R Endereço: RUA JOSE ALBANO 16 Bairro: CENTRO (BR…" at bounding box center [442, 390] width 436 height 271
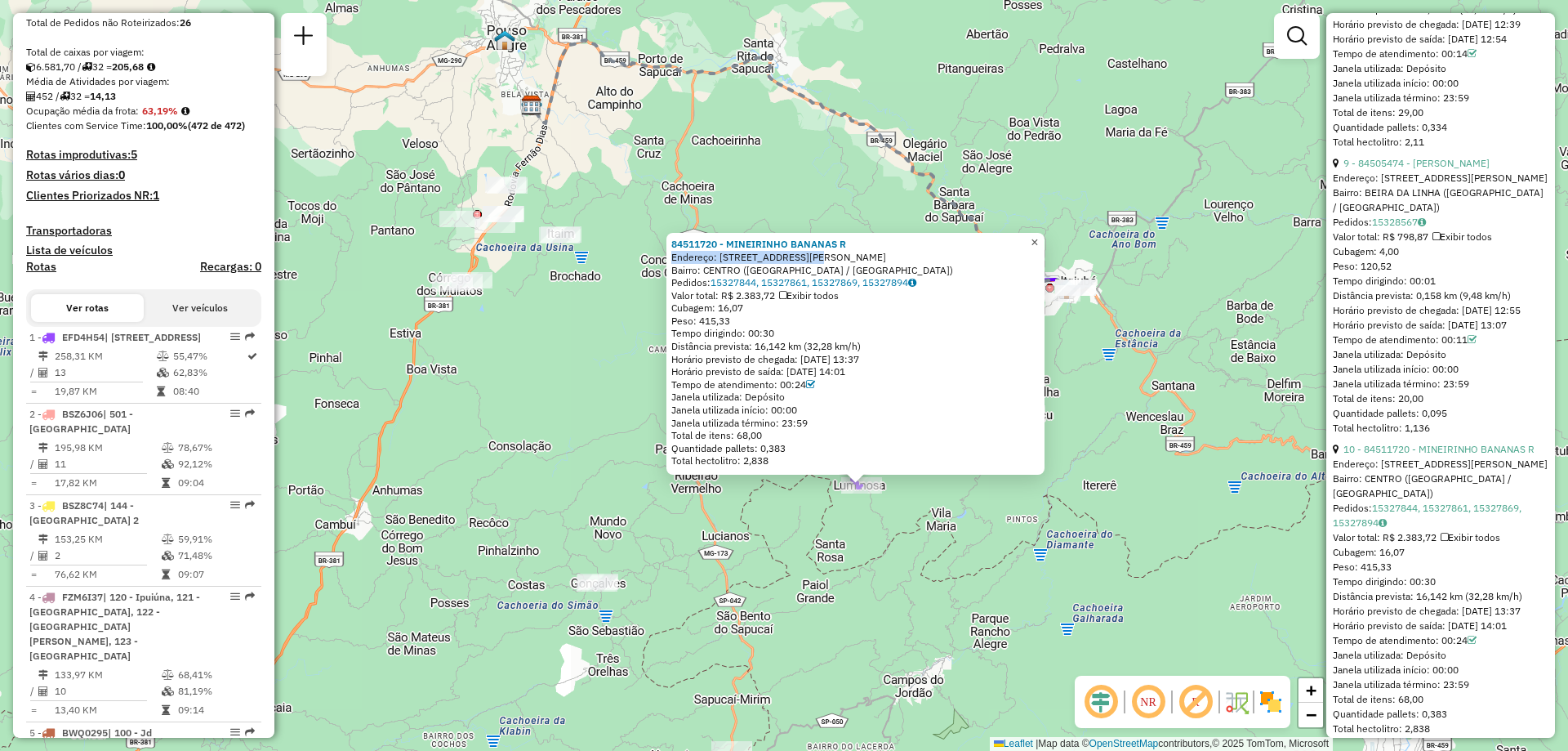
click at [781, 235] on span "×" at bounding box center [1034, 242] width 8 height 14
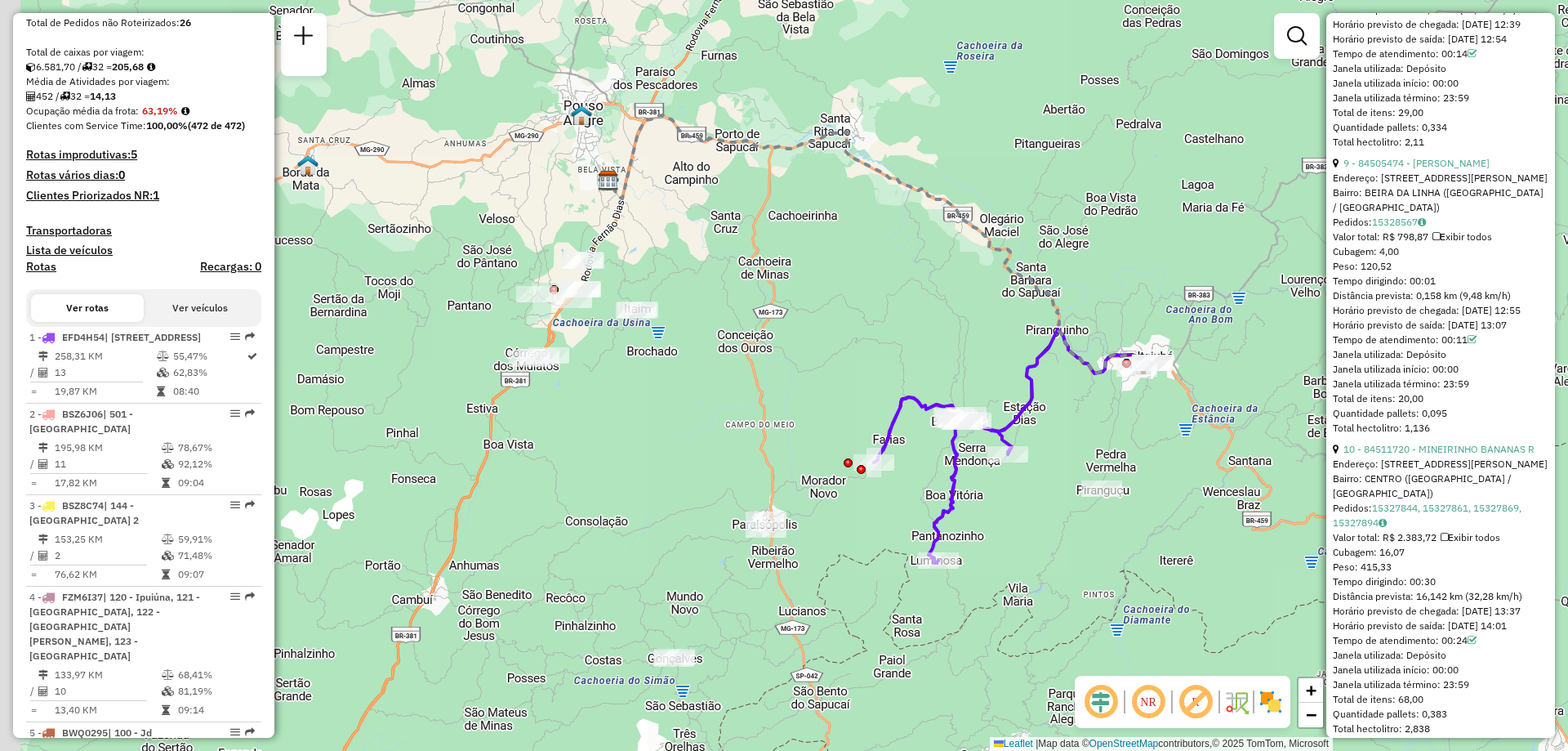
drag, startPoint x: 904, startPoint y: 505, endPoint x: 981, endPoint y: 580, distance: 107.5
click at [781, 580] on div "Janela de atendimento Grade de atendimento Capacidade Transportadoras Veículos …" at bounding box center [784, 376] width 1568 height 751
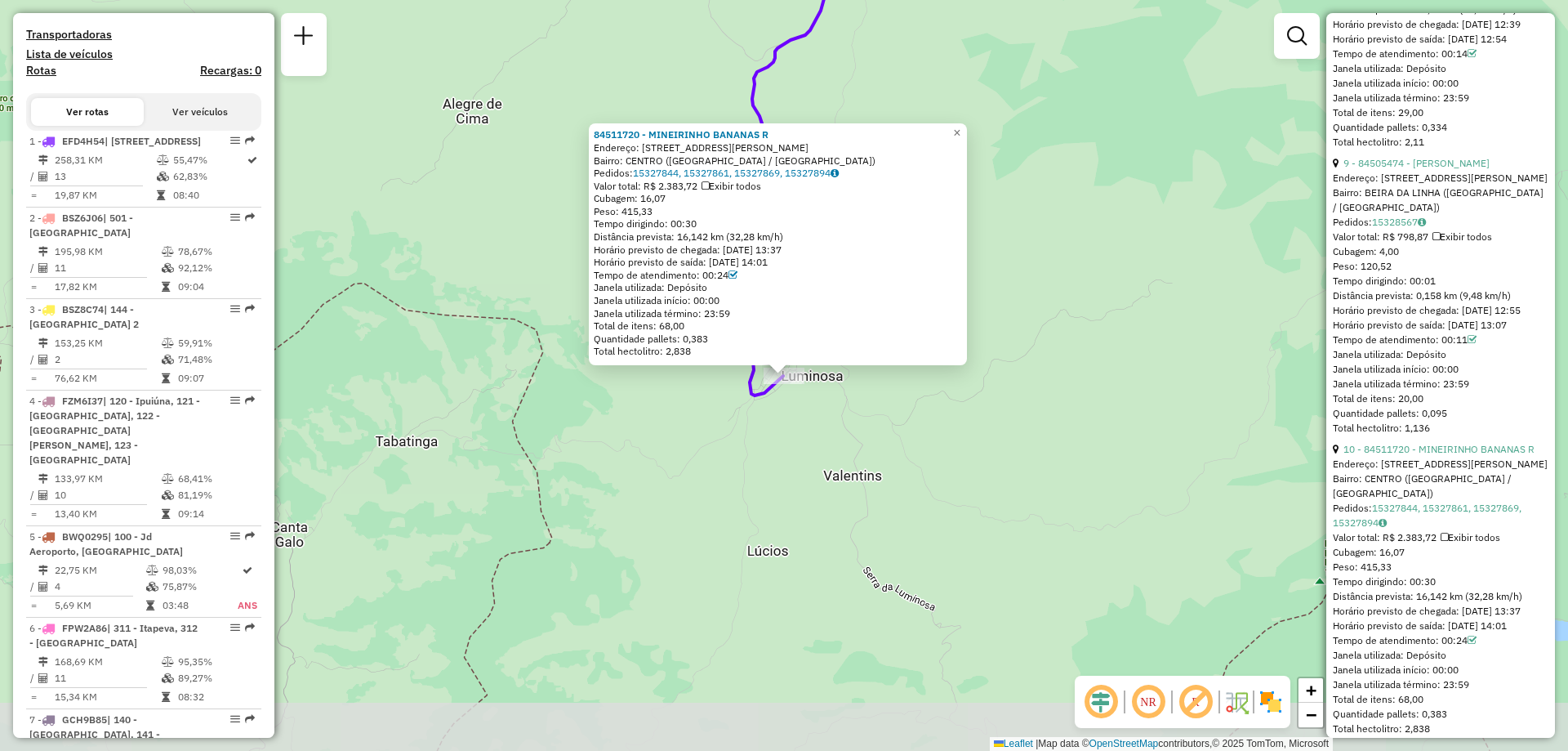
scroll to position [655, 0]
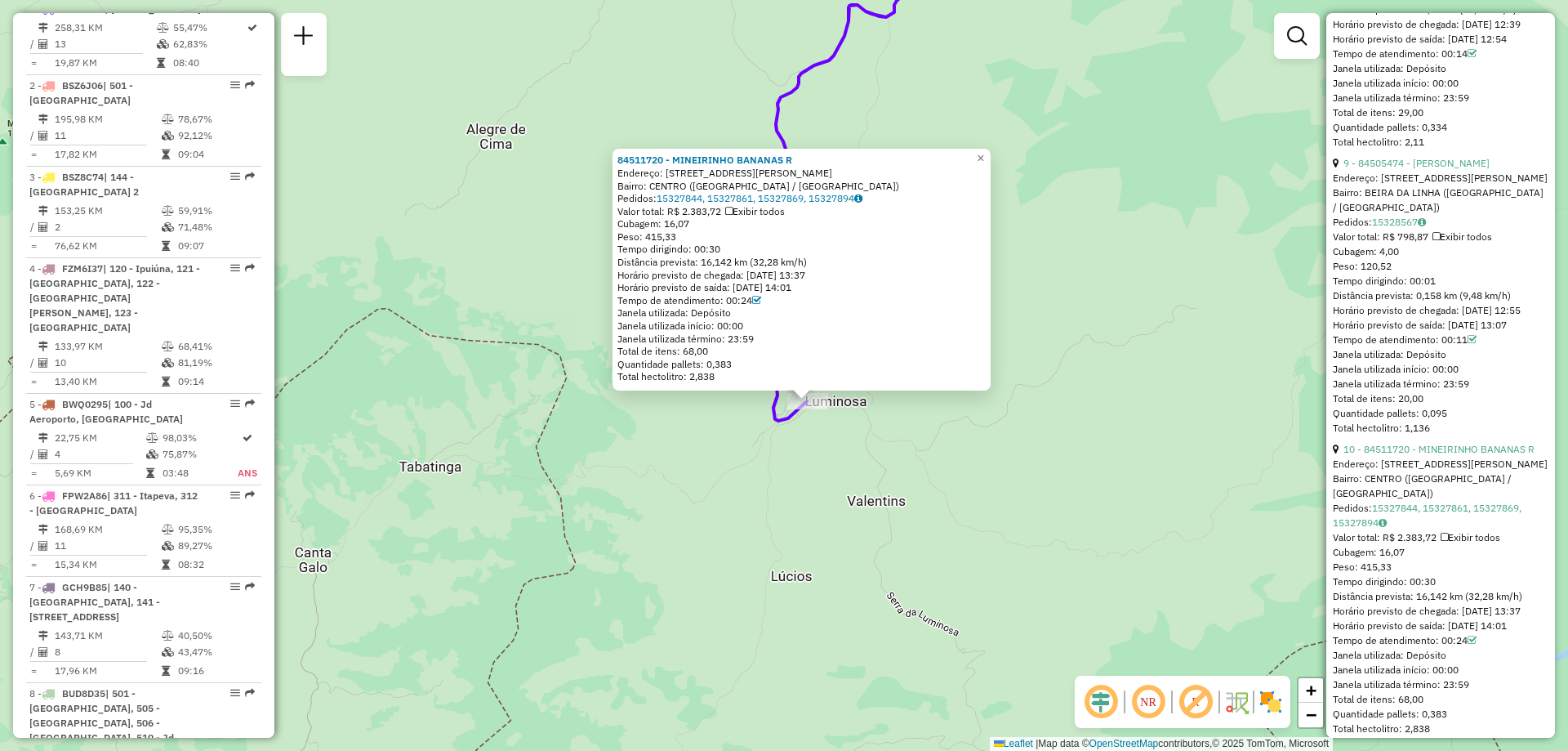
drag, startPoint x: 788, startPoint y: 505, endPoint x: 894, endPoint y: 573, distance: 125.9
click at [781, 573] on div "84511720 - MINEIRINHO BANANAS R Endereço: RUA JOSE ALBANO 16 Bairro: CENTRO (BR…" at bounding box center [784, 376] width 1568 height 751
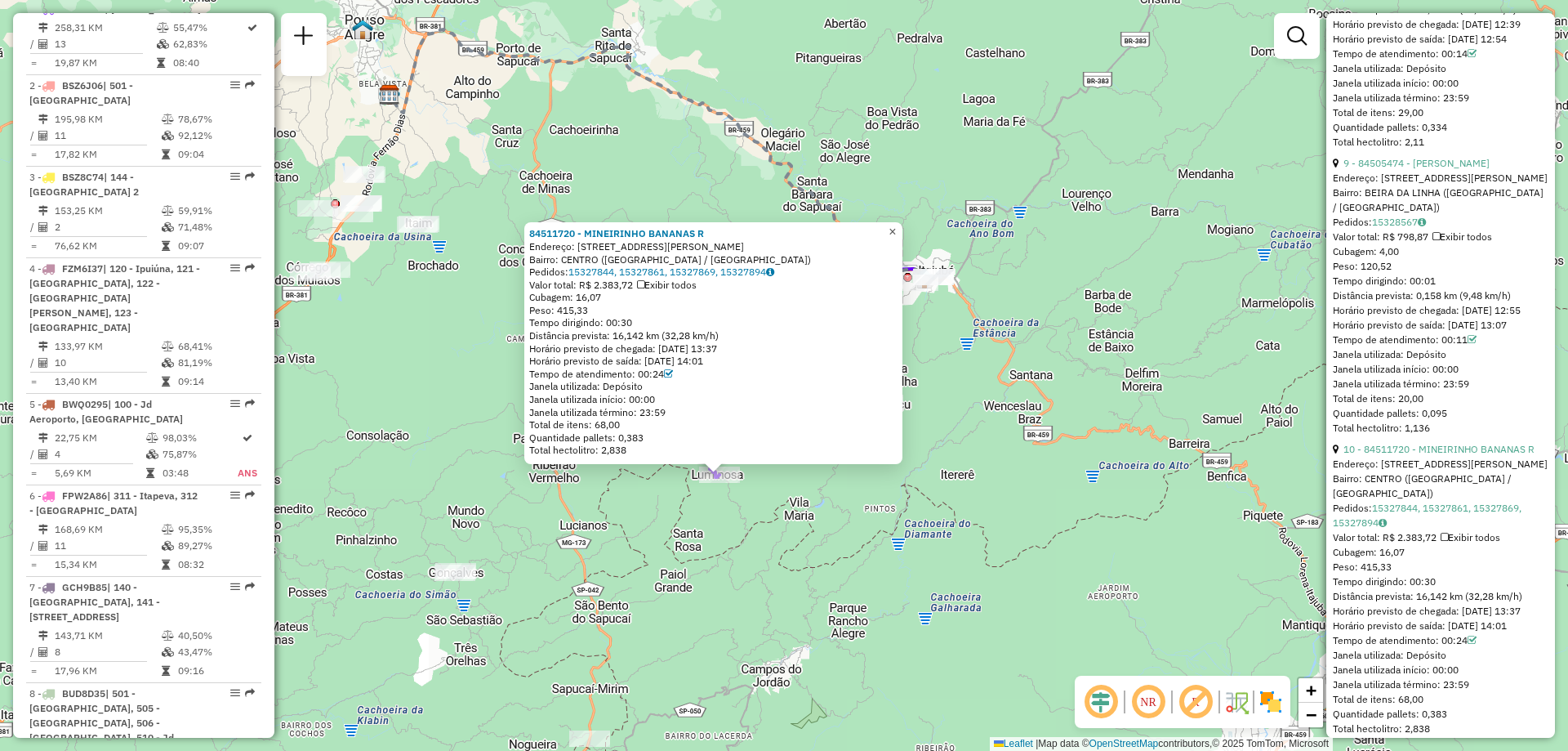
click at [781, 225] on span "×" at bounding box center [892, 232] width 8 height 14
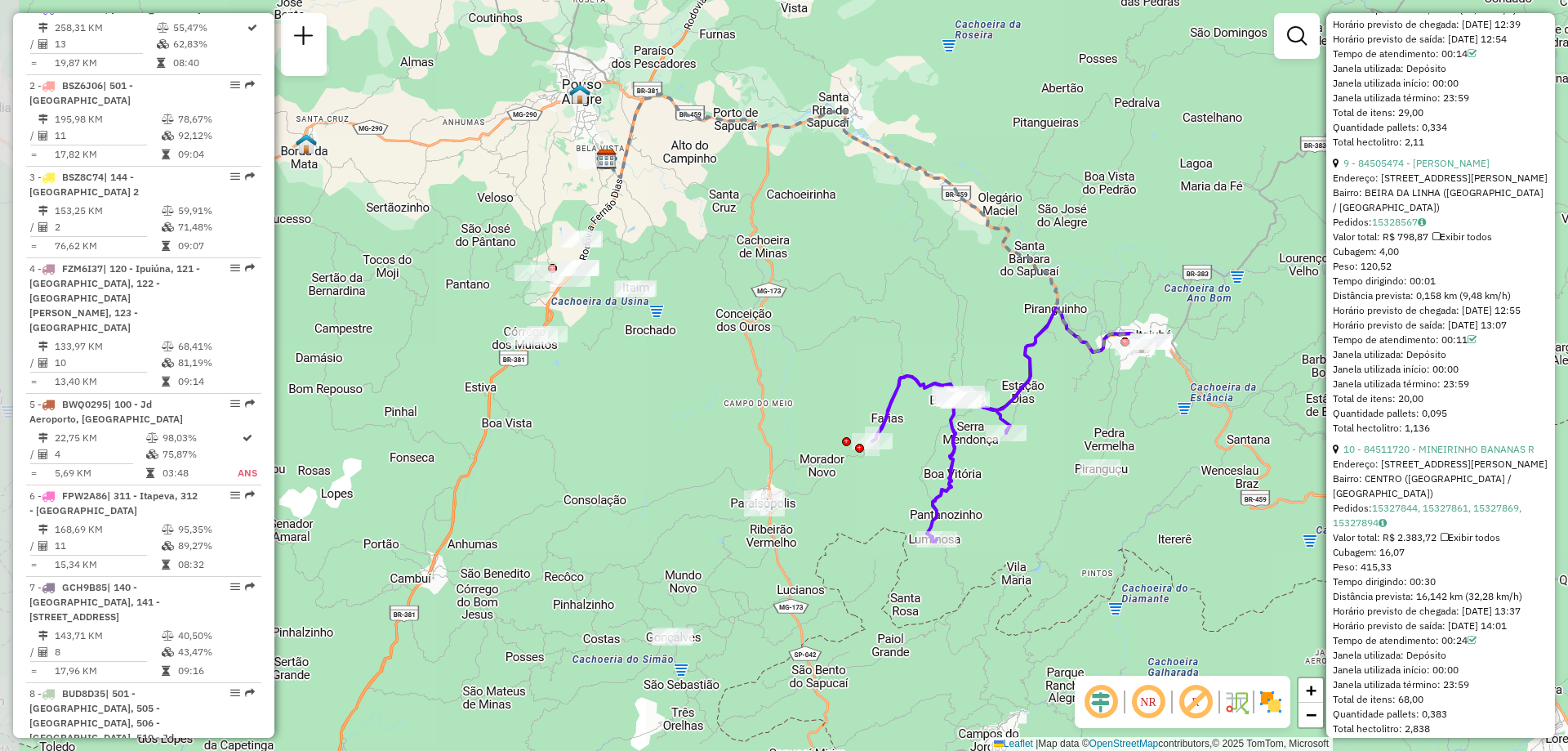
drag, startPoint x: 773, startPoint y: 496, endPoint x: 990, endPoint y: 562, distance: 226.8
click at [781, 562] on div "Janela de atendimento Grade de atendimento Capacidade Transportadoras Veículos …" at bounding box center [784, 376] width 1568 height 751
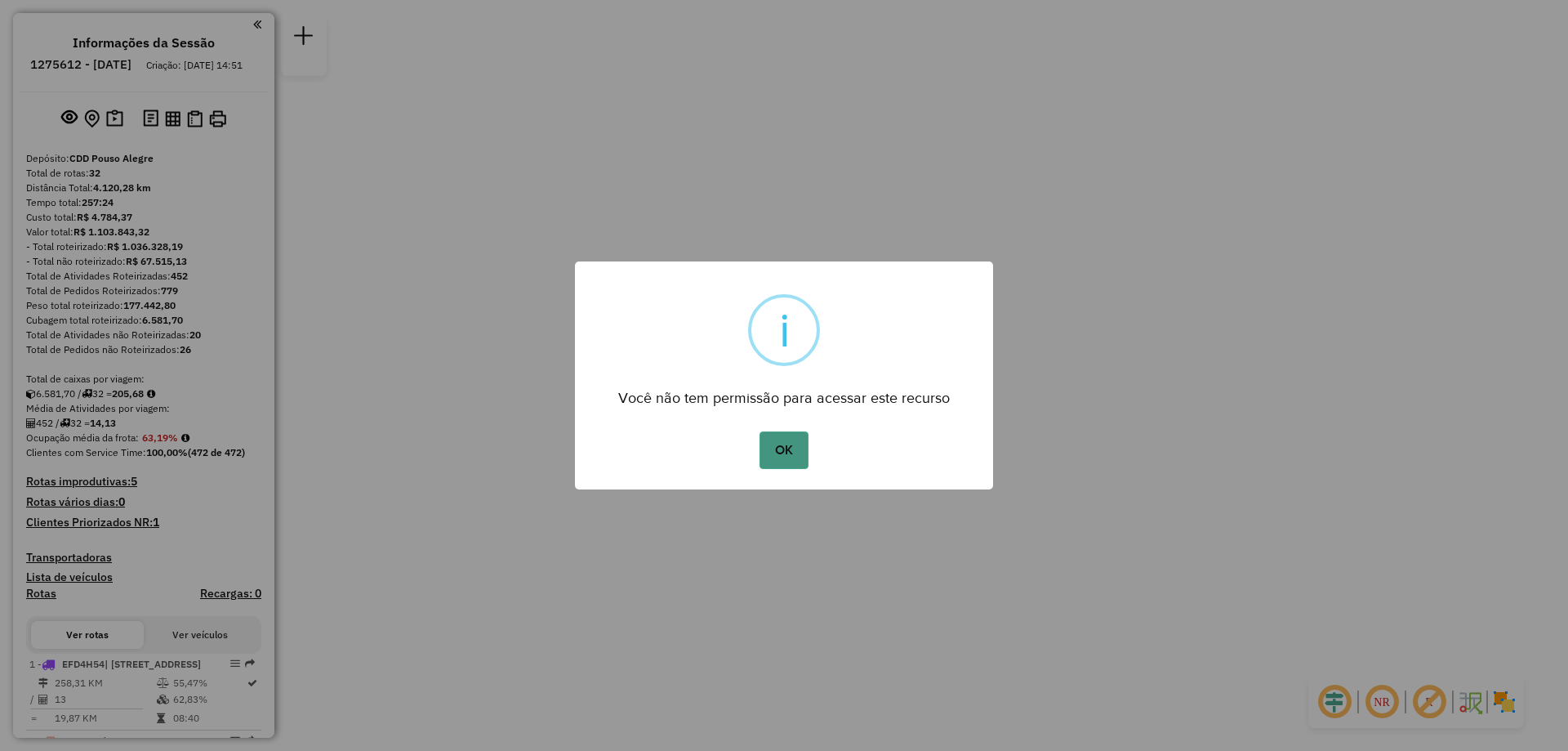
click at [762, 454] on button "OK" at bounding box center [783, 450] width 48 height 37
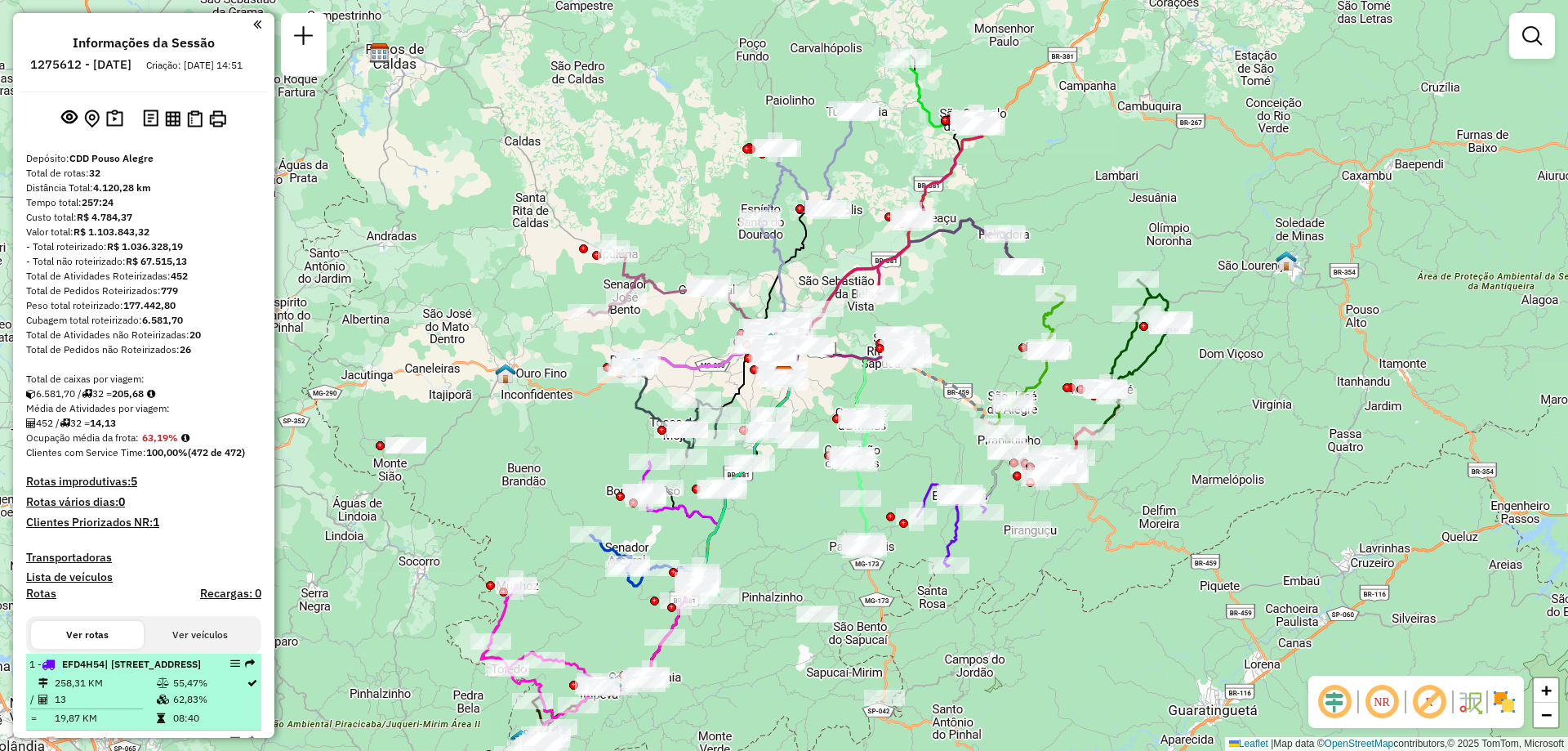
select select "**********"
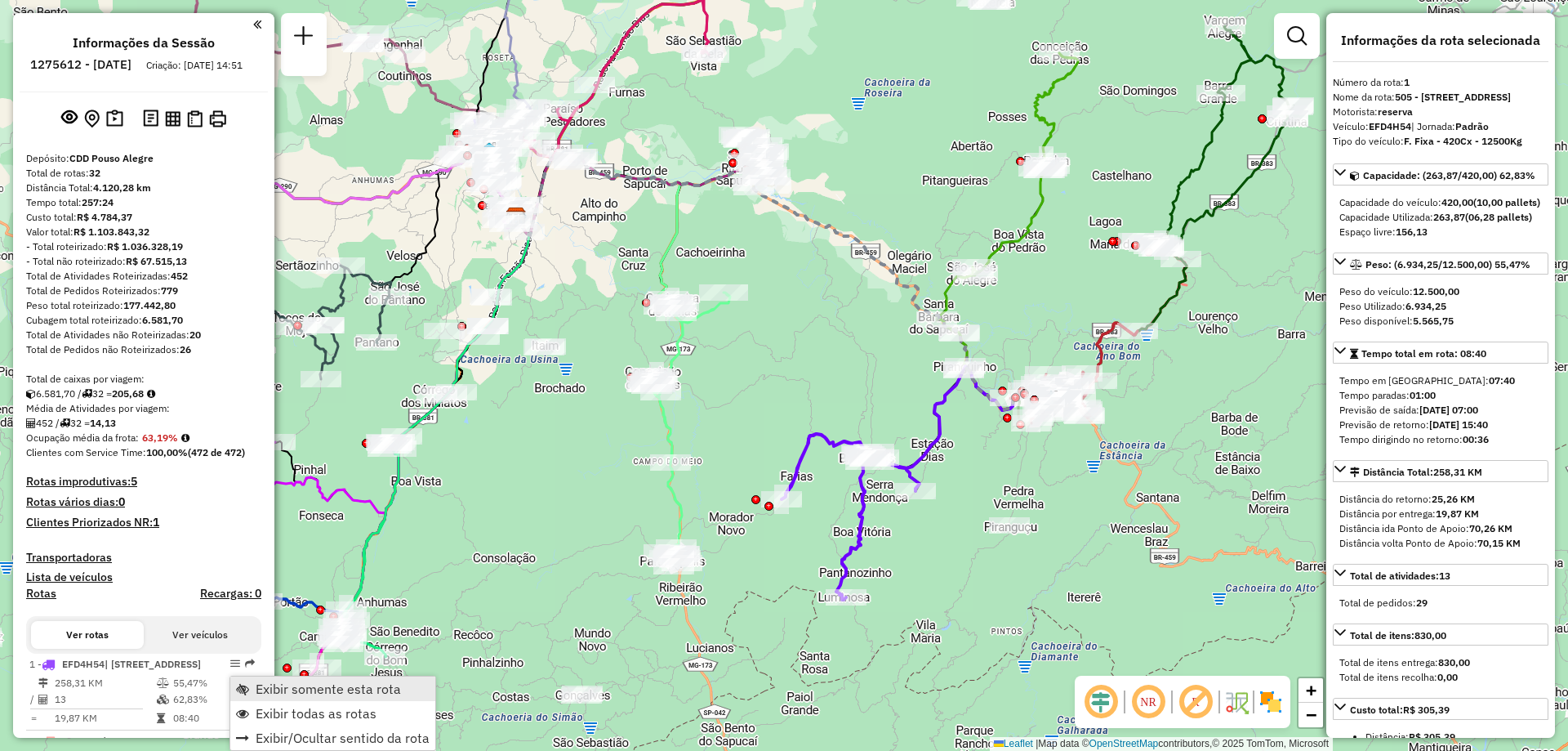
click at [385, 691] on span "Exibir somente esta rota" at bounding box center [328, 688] width 145 height 13
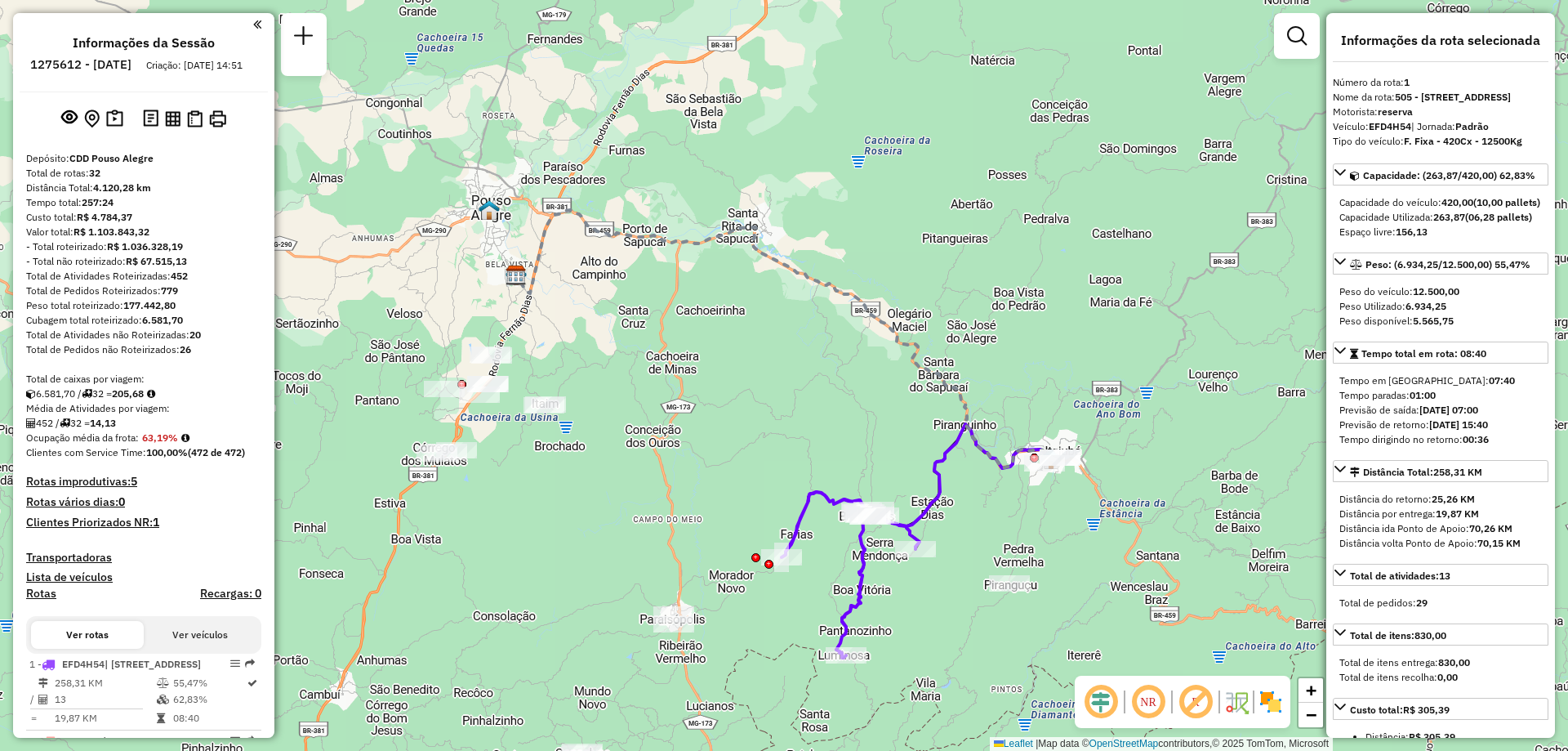
drag, startPoint x: 1012, startPoint y: 487, endPoint x: 1012, endPoint y: 545, distance: 58.0
click at [1012, 545] on div "Janela de atendimento Grade de atendimento Capacidade Transportadoras Veículos …" at bounding box center [784, 376] width 1568 height 751
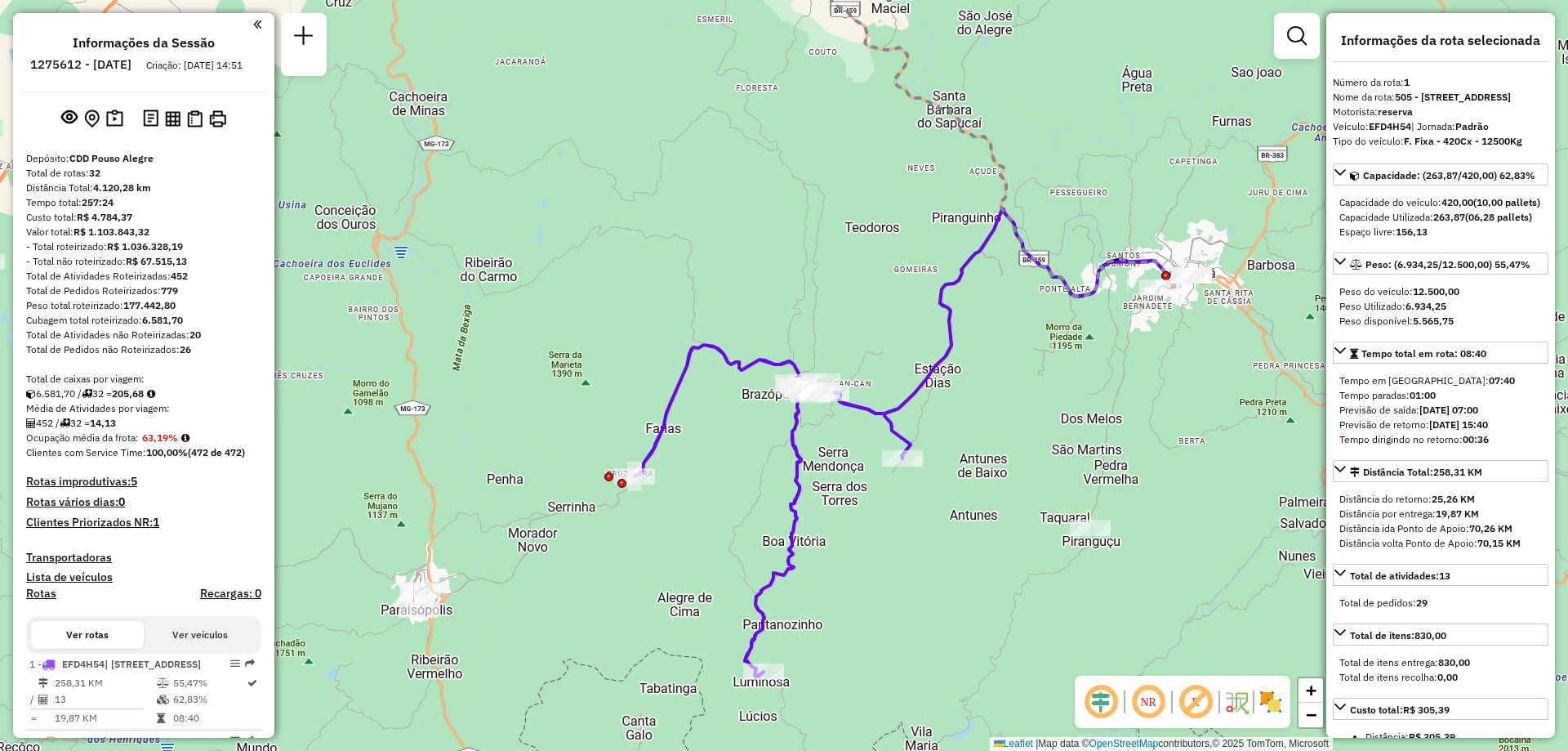
drag, startPoint x: 981, startPoint y: 468, endPoint x: 1024, endPoint y: 413, distance: 69.8
click at [1024, 413] on div "Janela de atendimento Grade de atendimento Capacidade Transportadoras Veículos …" at bounding box center [784, 376] width 1568 height 751
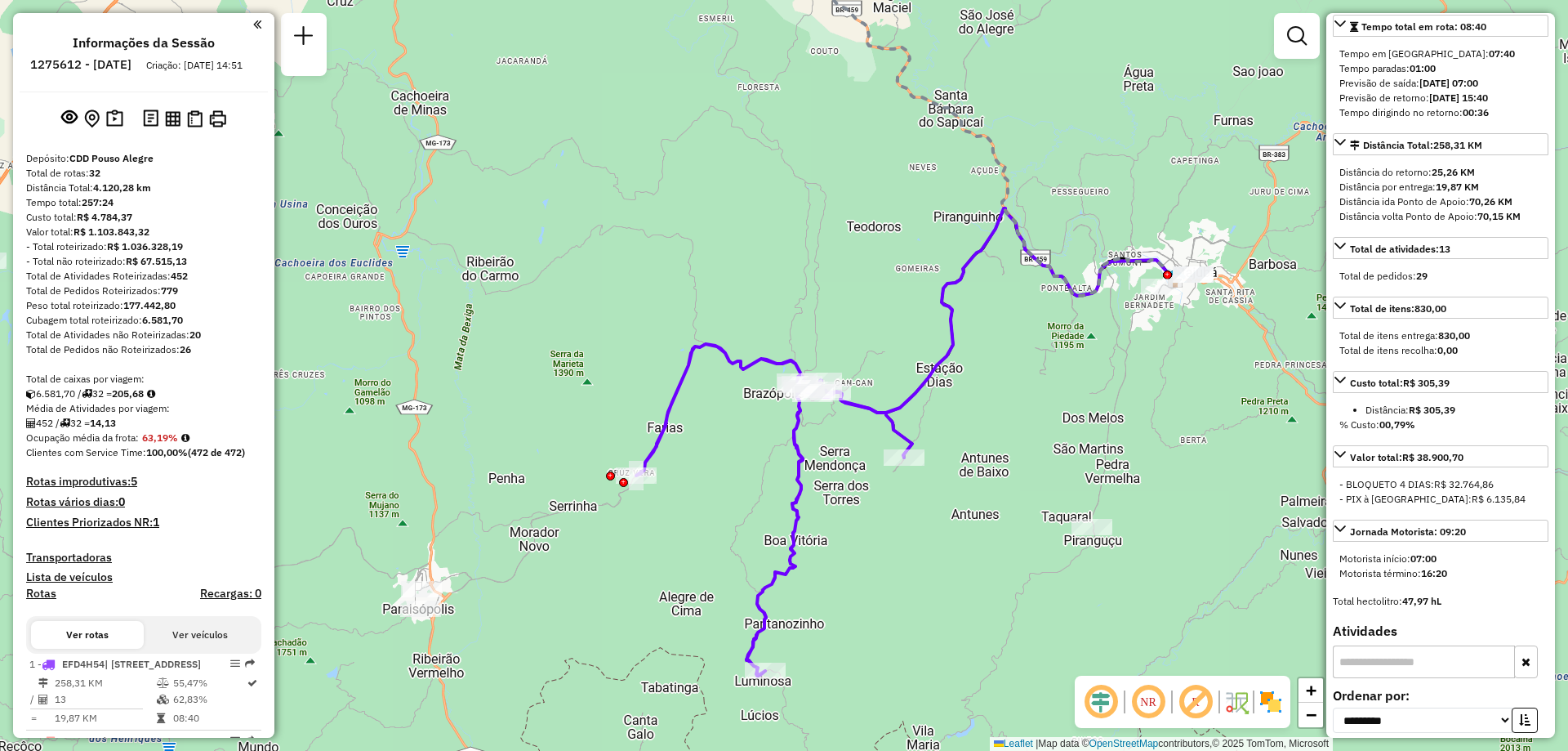
scroll to position [654, 0]
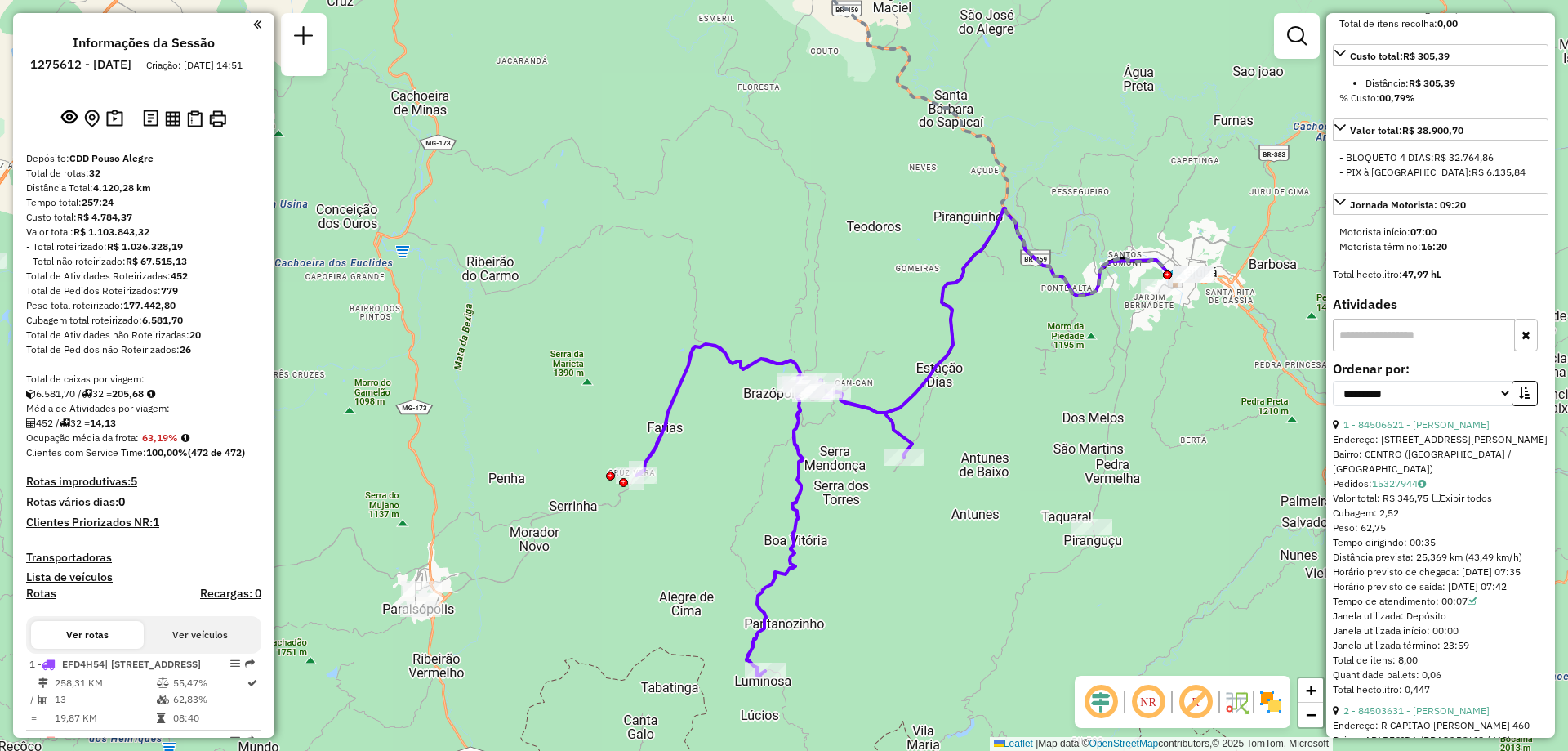
drag, startPoint x: 1434, startPoint y: 589, endPoint x: 1413, endPoint y: 579, distance: 23.3
click at [1413, 550] on div "Tempo dirigindo: 00:35" at bounding box center [1440, 542] width 216 height 14
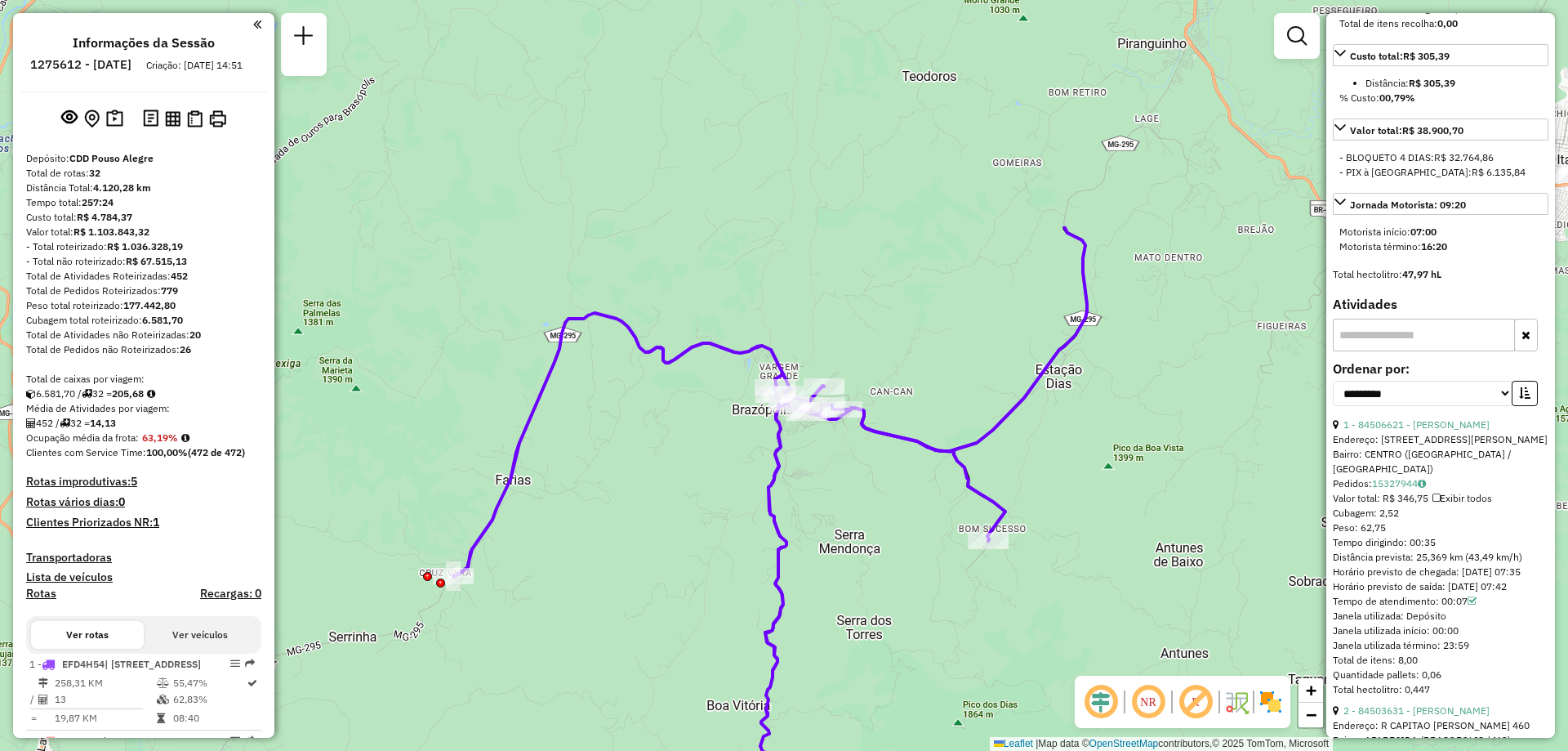
drag, startPoint x: 864, startPoint y: 211, endPoint x: 829, endPoint y: 513, distance: 304.0
click at [829, 513] on div "Janela de atendimento Grade de atendimento Capacidade Transportadoras Veículos …" at bounding box center [784, 376] width 1568 height 751
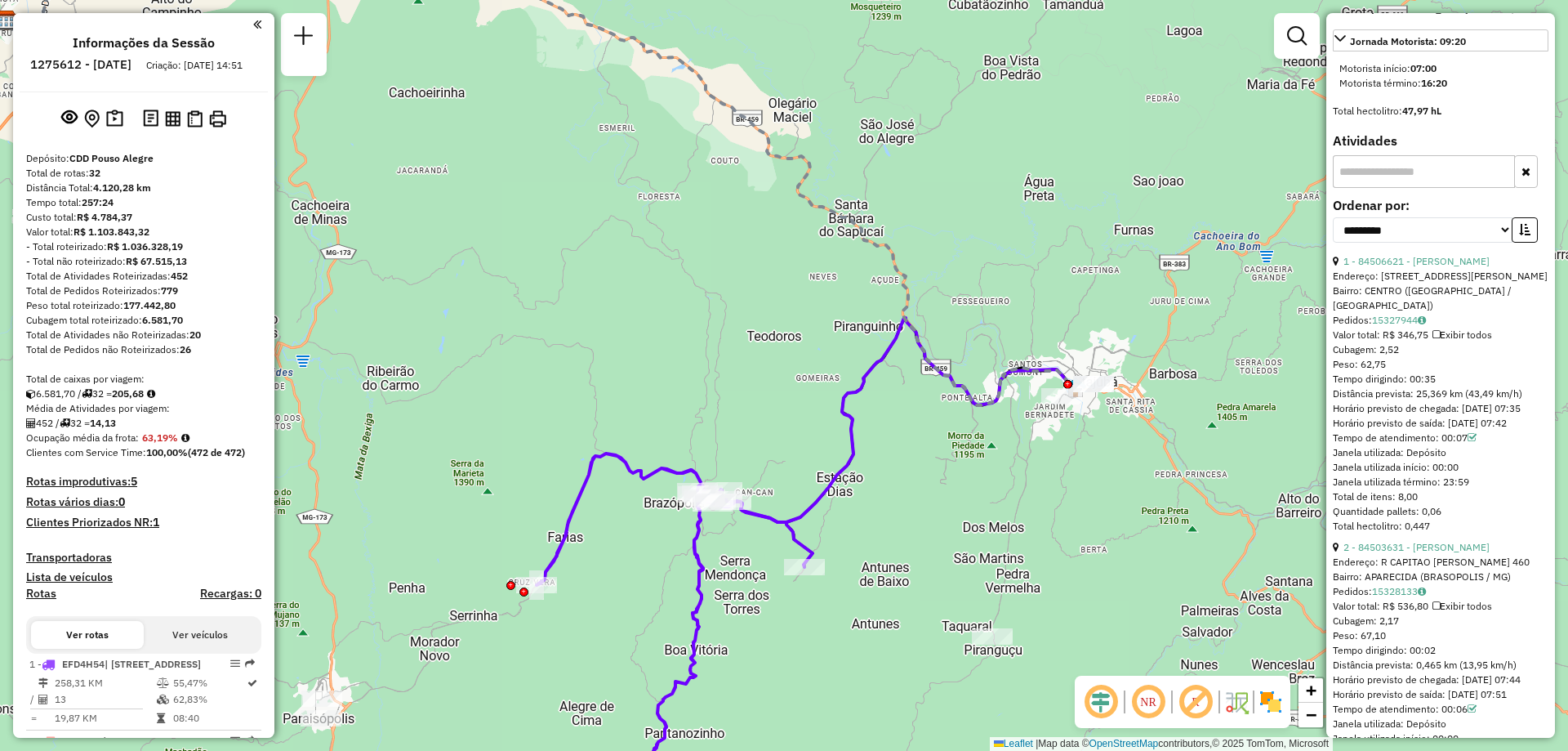
scroll to position [1062, 0]
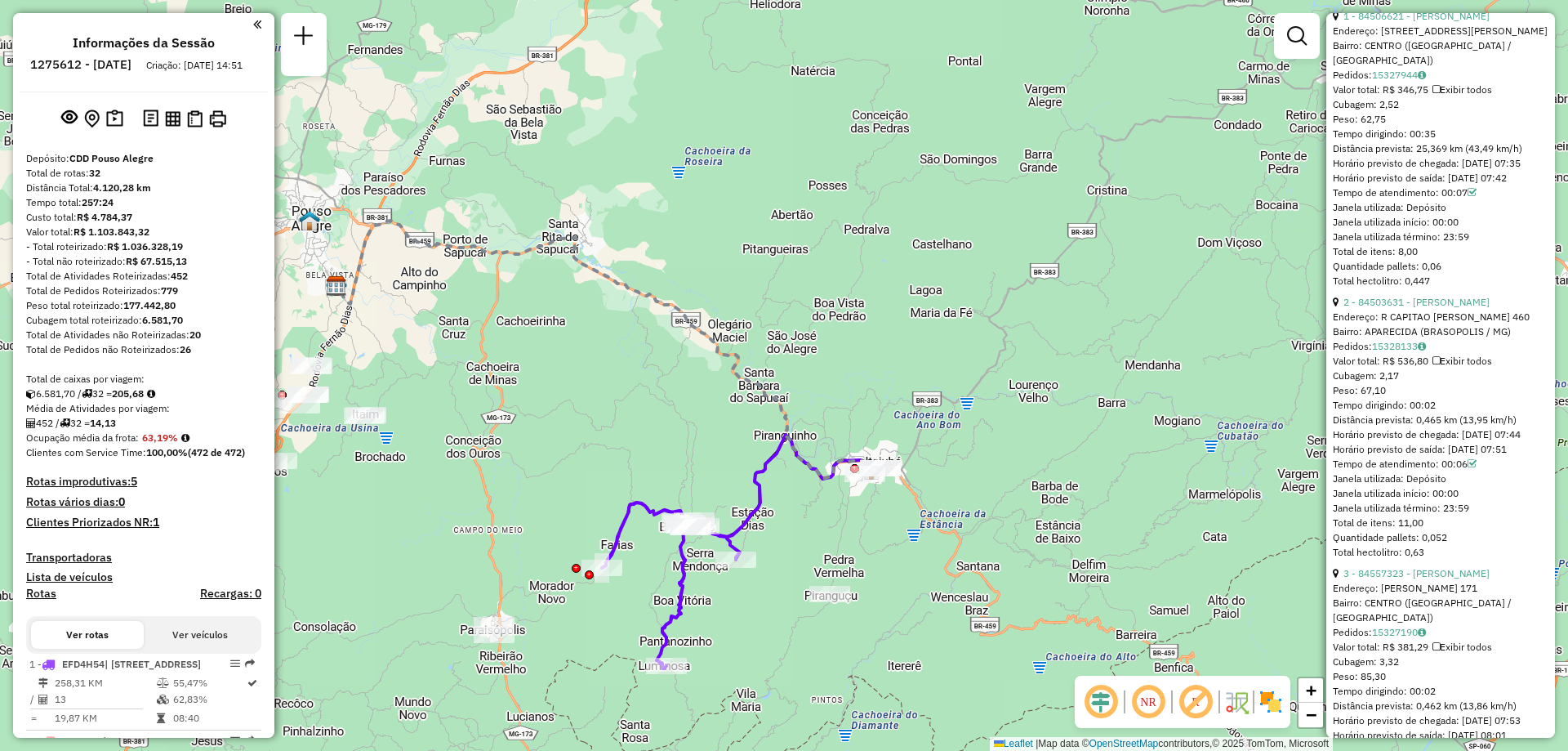
click at [632, 288] on icon at bounding box center [604, 349] width 535 height 258
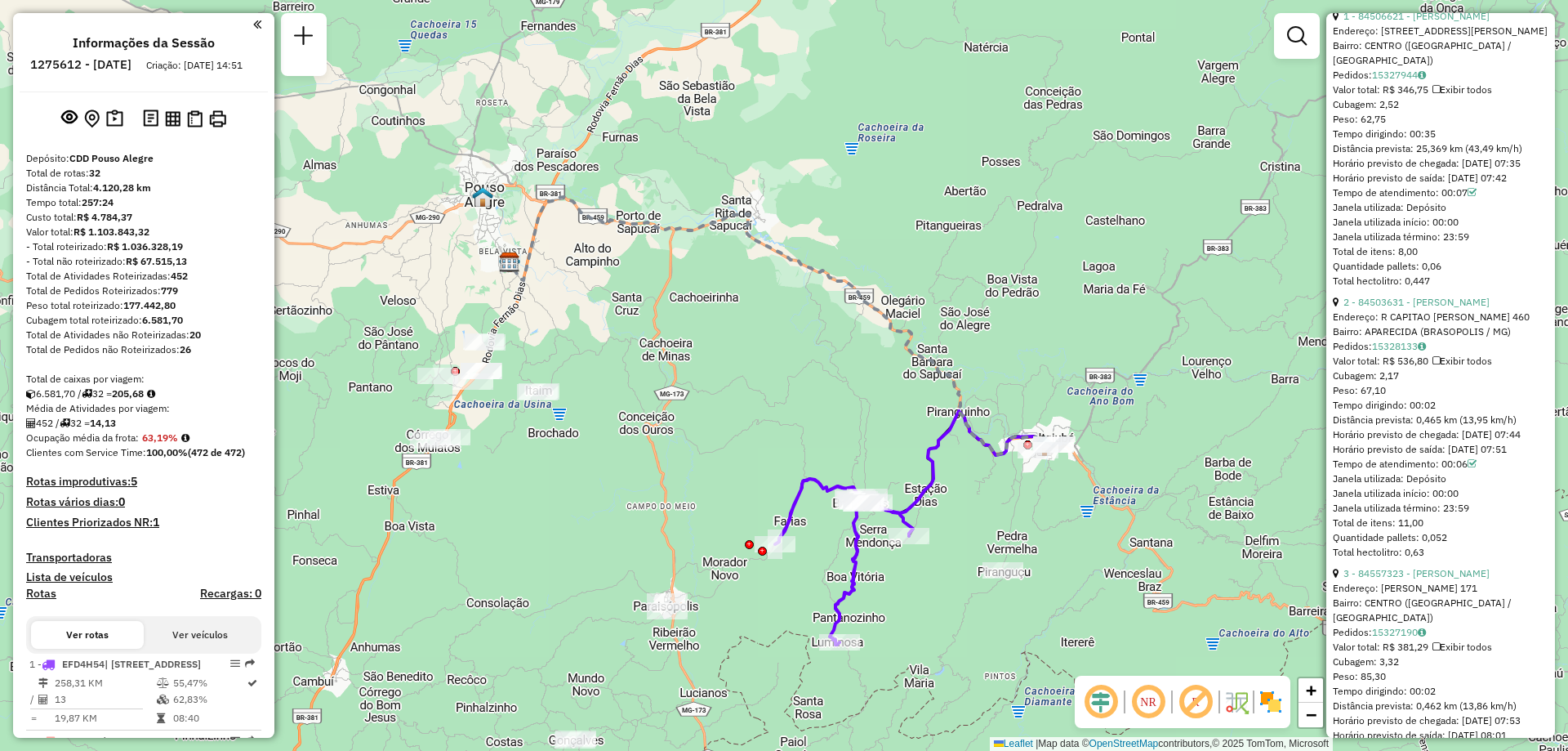
drag, startPoint x: 517, startPoint y: 370, endPoint x: 679, endPoint y: 348, distance: 163.5
click at [677, 348] on div "Janela de atendimento Grade de atendimento Capacidade Transportadoras Veículos …" at bounding box center [784, 376] width 1568 height 751
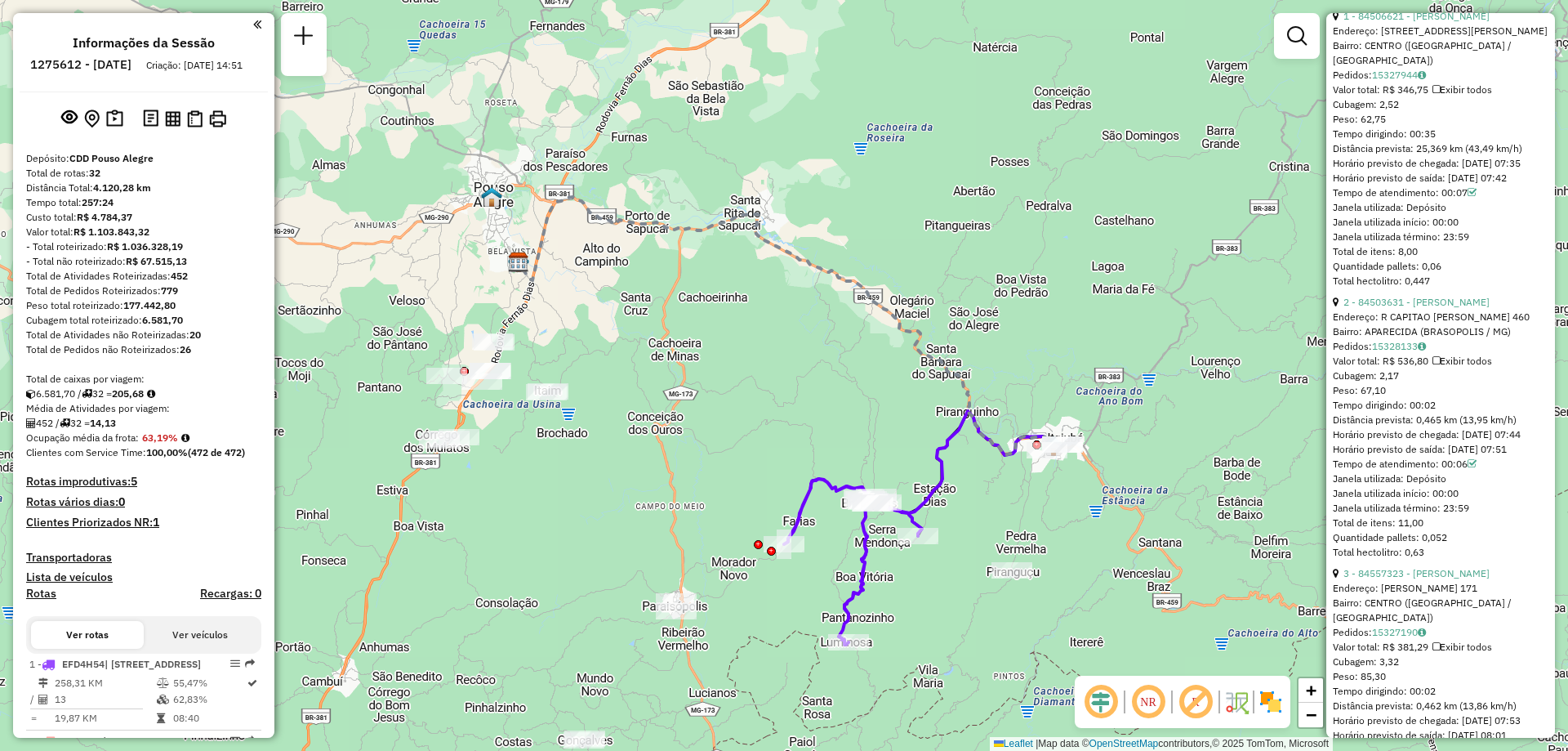
click at [1155, 704] on em at bounding box center [1148, 702] width 39 height 39
click at [1195, 704] on em at bounding box center [1195, 702] width 39 height 39
click at [1173, 700] on img at bounding box center [1172, 701] width 8 height 26
click at [1152, 702] on em at bounding box center [1148, 702] width 39 height 39
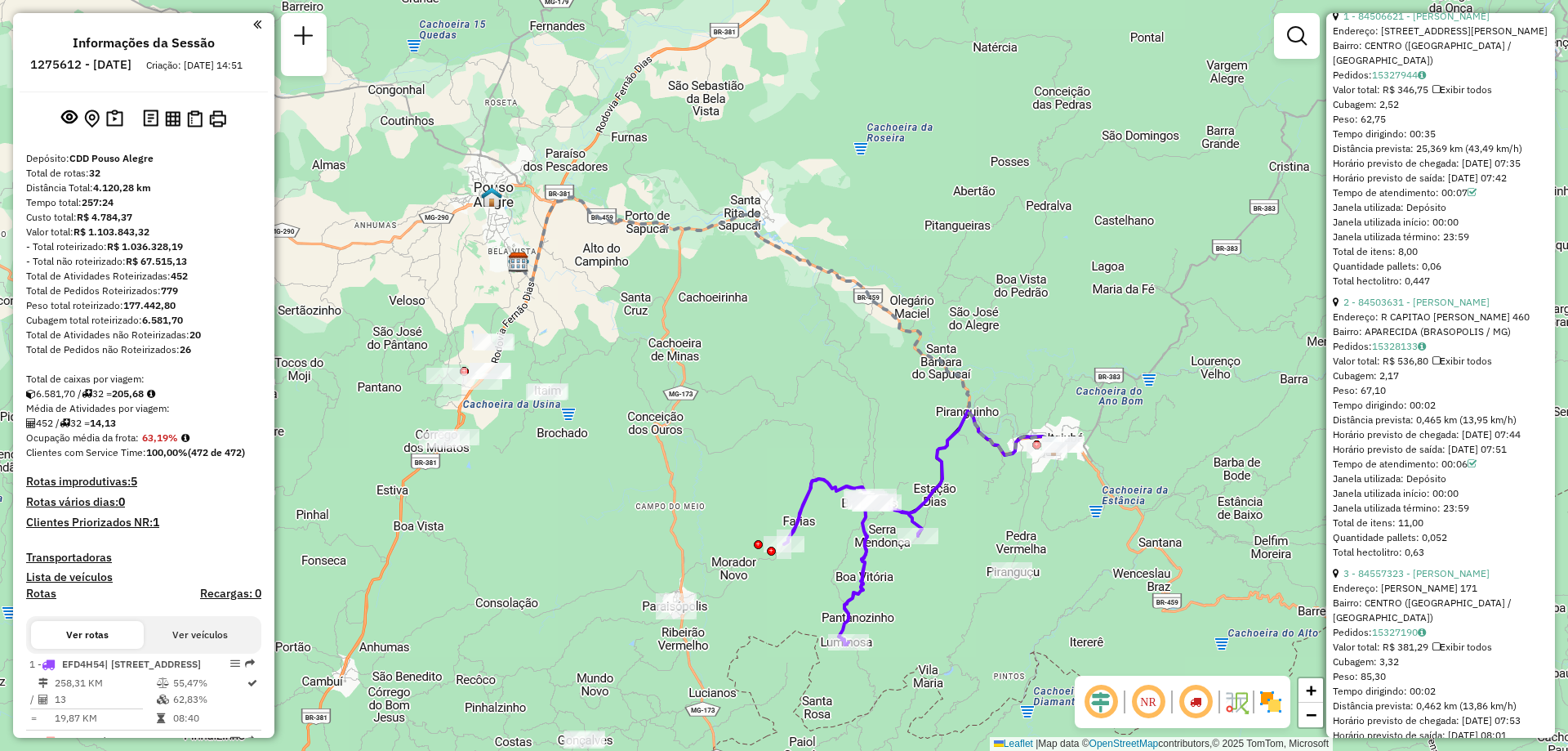
click at [1152, 700] on em at bounding box center [1148, 702] width 39 height 39
click at [1094, 694] on em at bounding box center [1101, 702] width 39 height 39
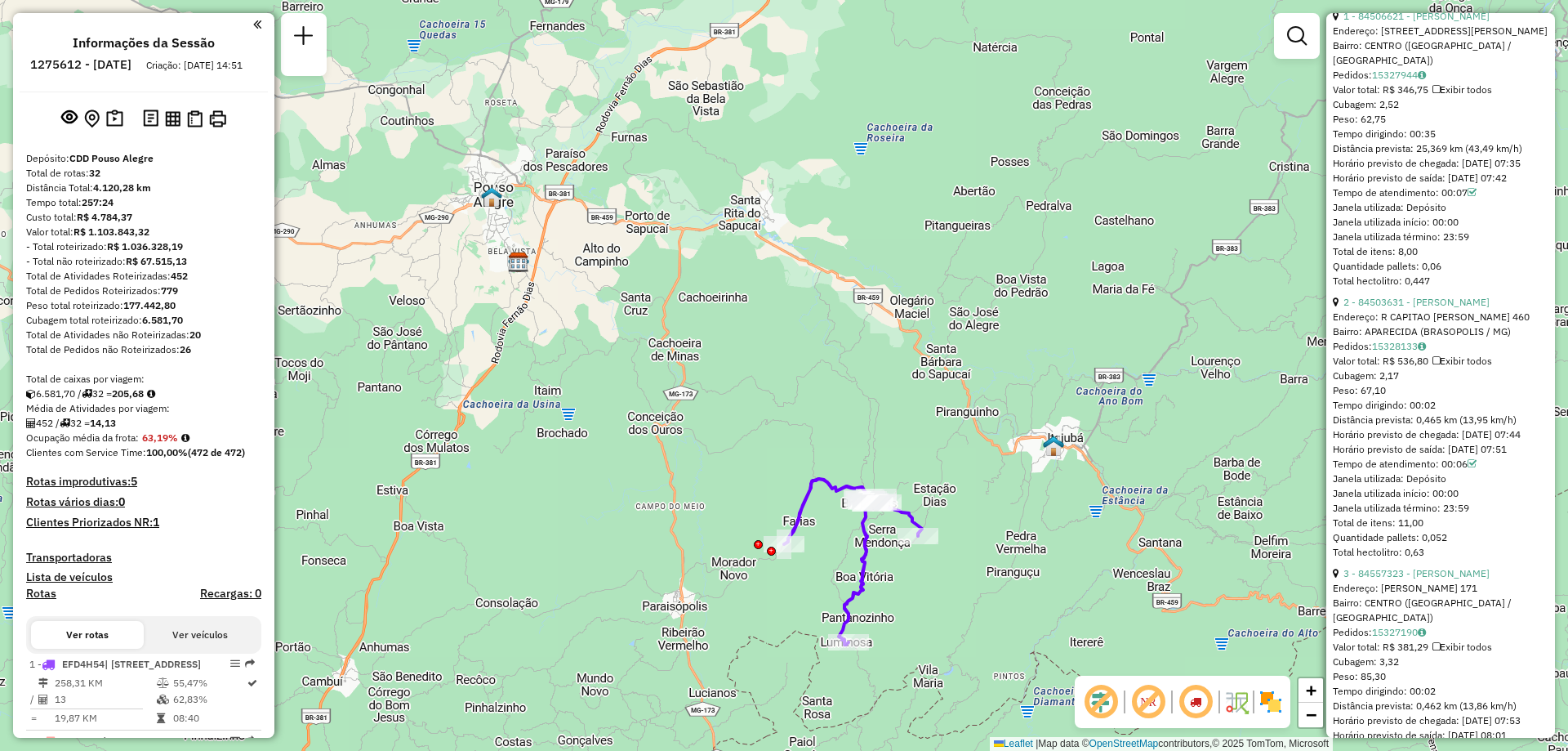
click at [1094, 694] on em at bounding box center [1101, 702] width 39 height 39
click at [1275, 704] on img at bounding box center [1270, 701] width 26 height 26
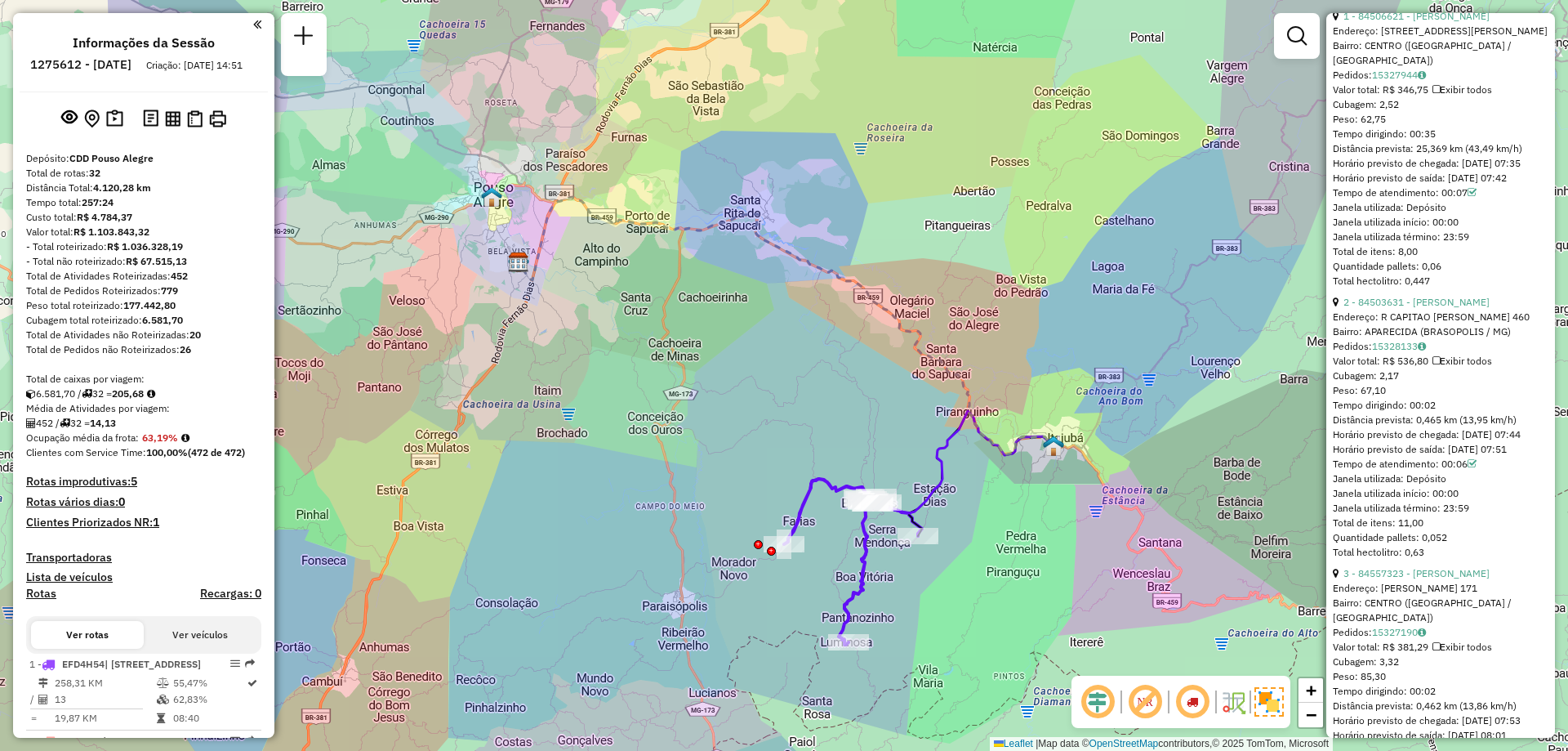
click at [1275, 704] on img at bounding box center [1269, 701] width 30 height 30
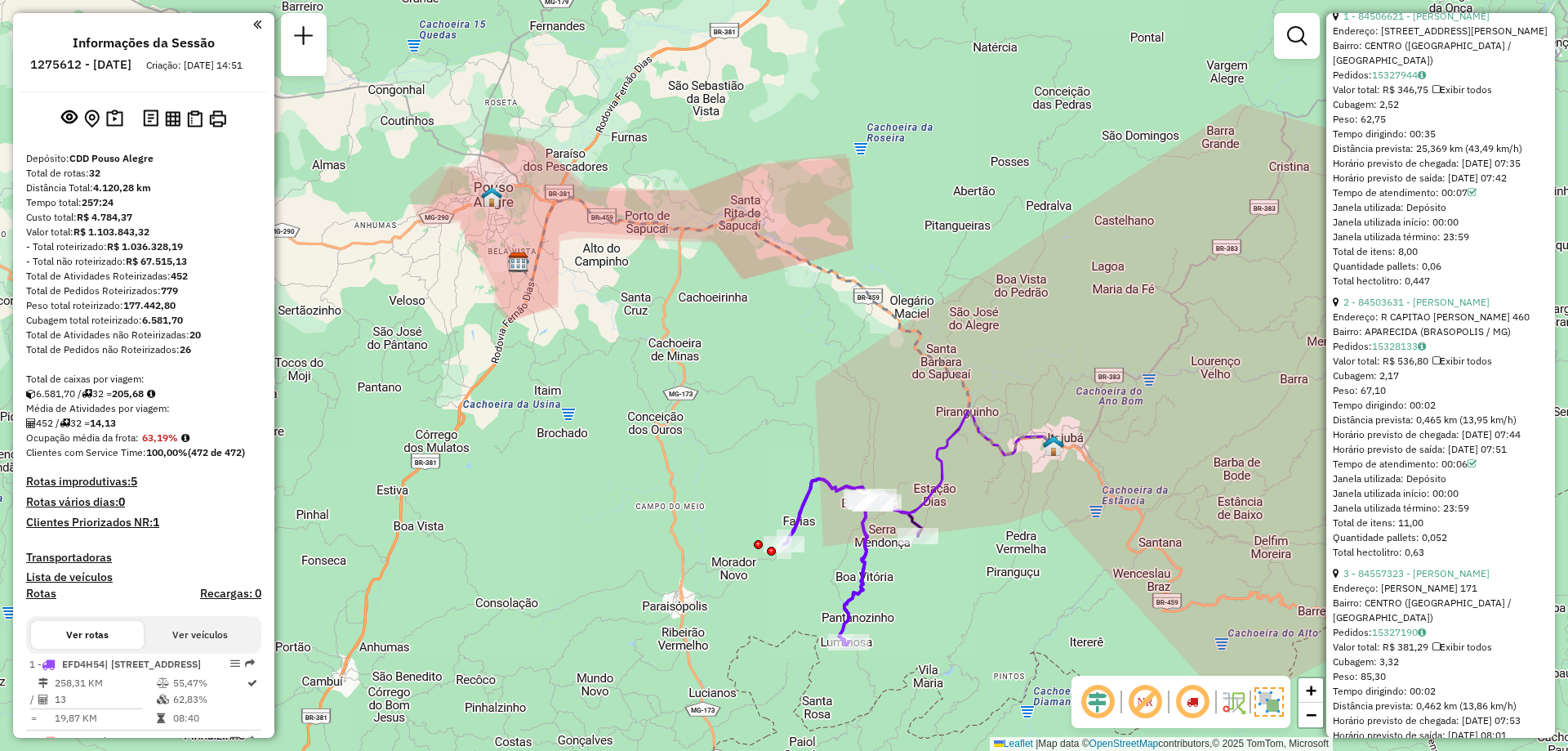
click at [1277, 699] on img at bounding box center [1269, 701] width 30 height 30
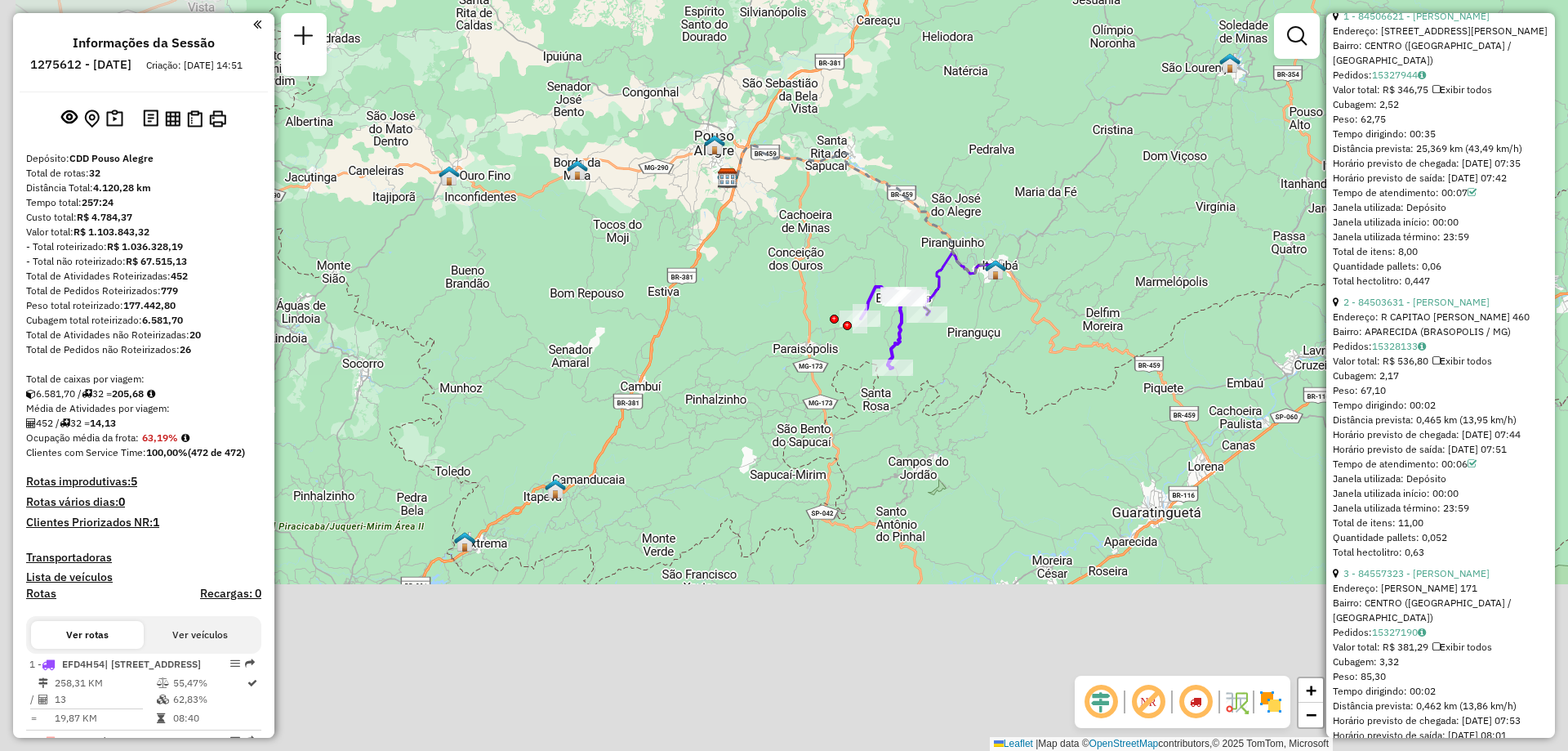
drag, startPoint x: 828, startPoint y: 562, endPoint x: 1111, endPoint y: 326, distance: 368.5
click at [1111, 326] on div "Janela de atendimento Grade de atendimento Capacidade Transportadoras Veículos …" at bounding box center [784, 376] width 1568 height 751
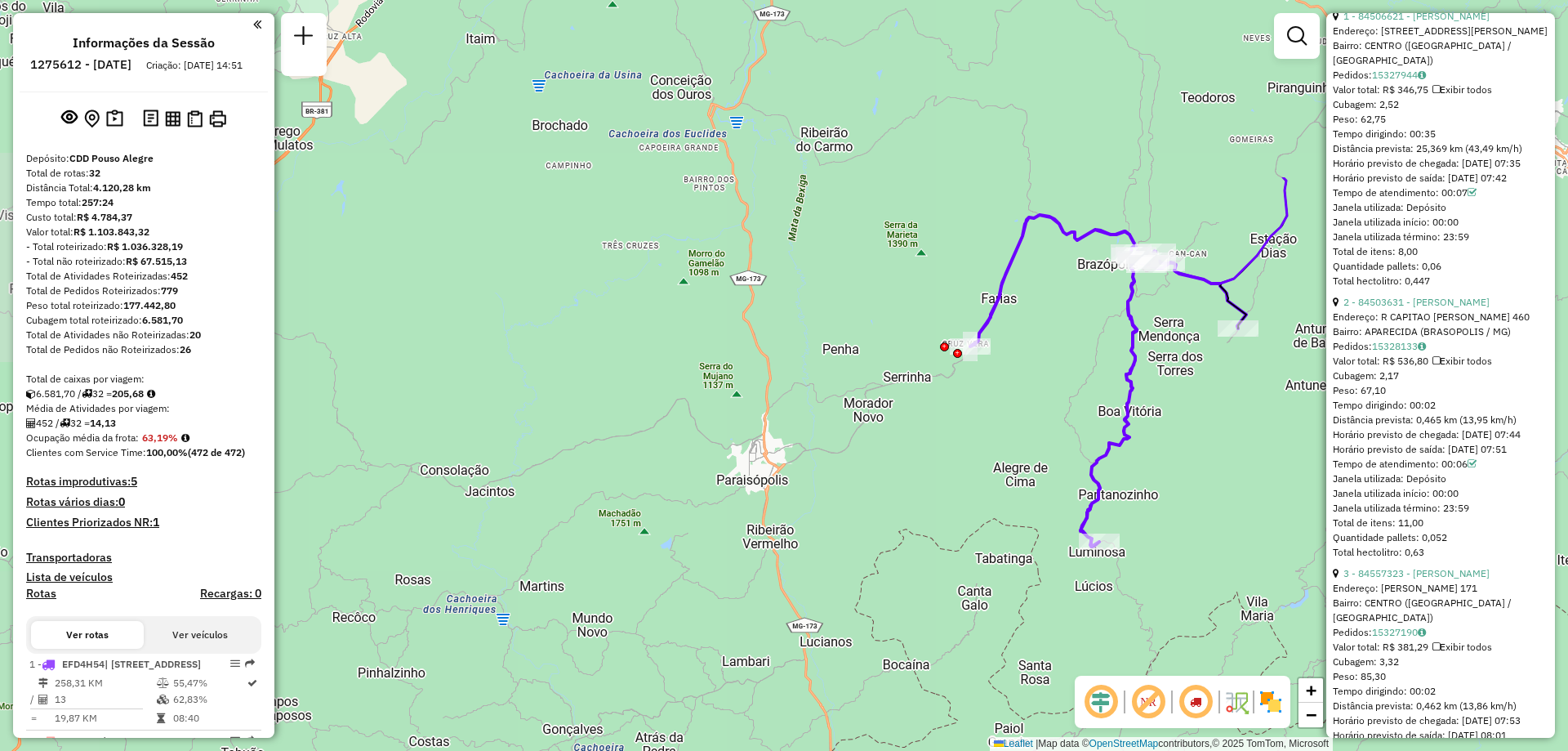
drag, startPoint x: 885, startPoint y: 370, endPoint x: 1192, endPoint y: 622, distance: 397.2
click at [1192, 622] on div "Janela de atendimento Grade de atendimento Capacidade Transportadoras Veículos …" at bounding box center [784, 376] width 1568 height 751
